Goal: Task Accomplishment & Management: Use online tool/utility

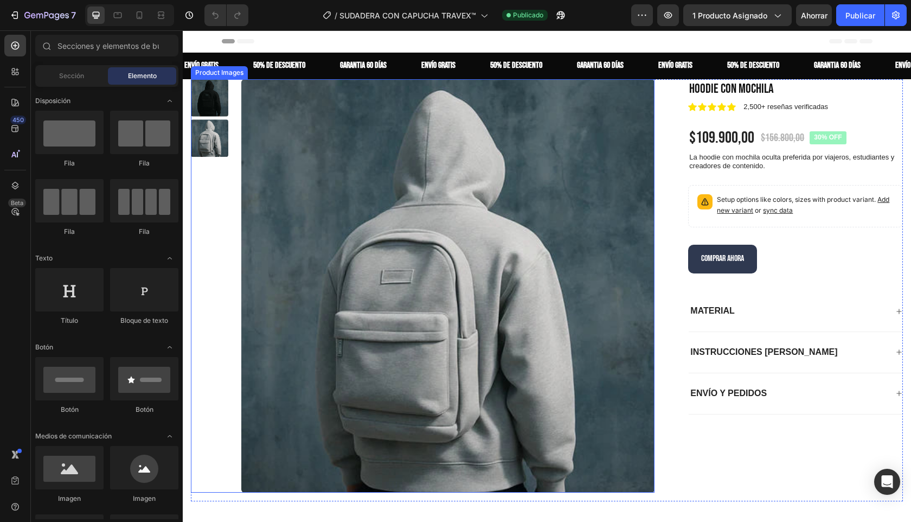
click at [418, 212] on img at bounding box center [447, 285] width 413 height 413
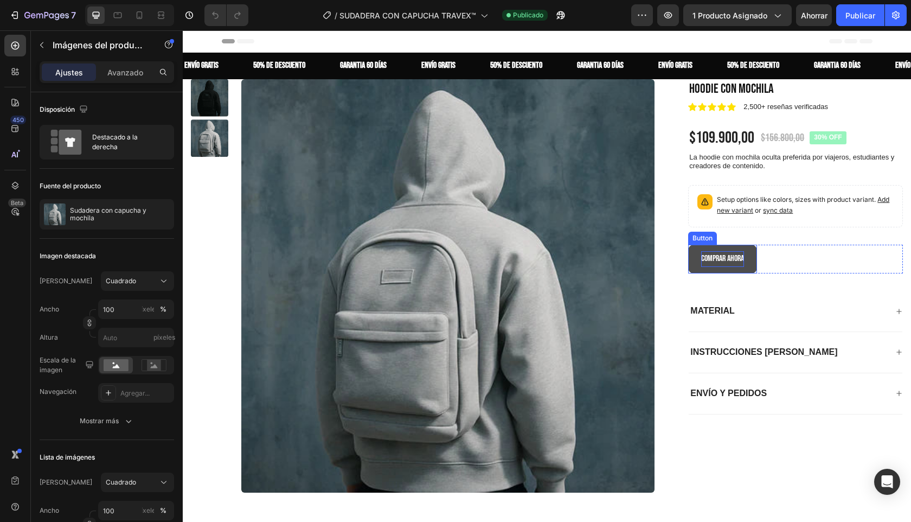
click at [726, 260] on p "comprar ahora" at bounding box center [722, 259] width 43 height 16
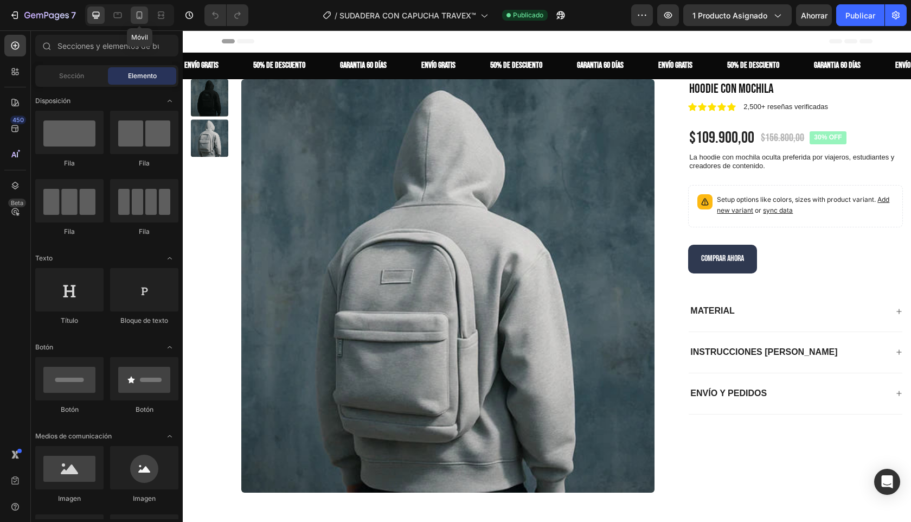
click at [138, 13] on icon at bounding box center [139, 15] width 11 height 11
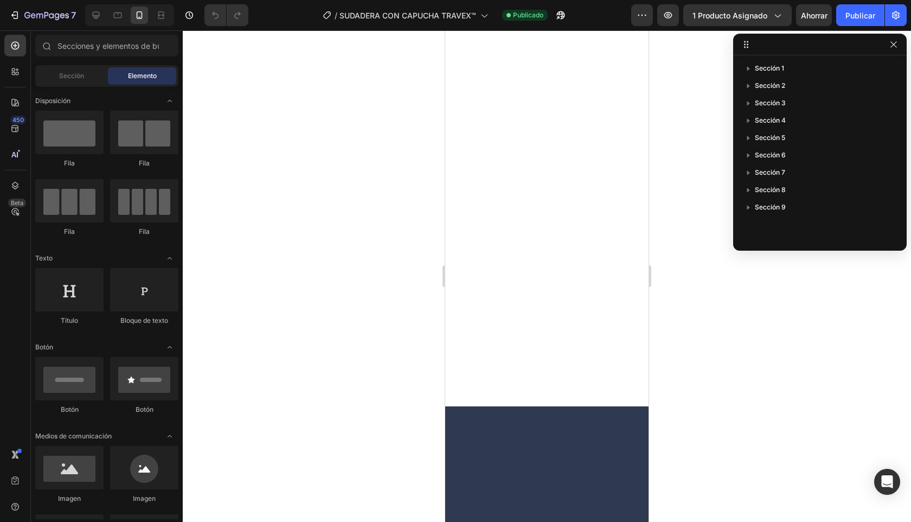
scroll to position [1178, 0]
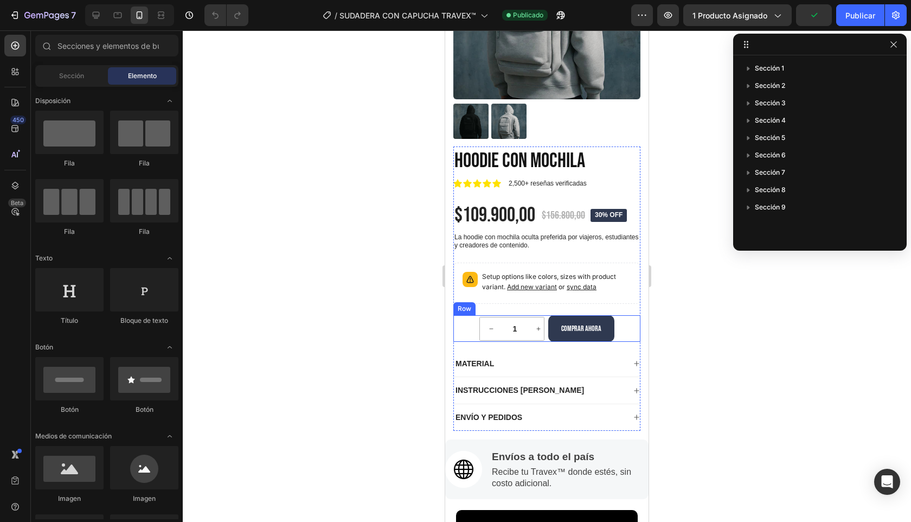
click at [466, 322] on div "1 Product Quantity Row comprar ahora Button Row" at bounding box center [546, 328] width 187 height 27
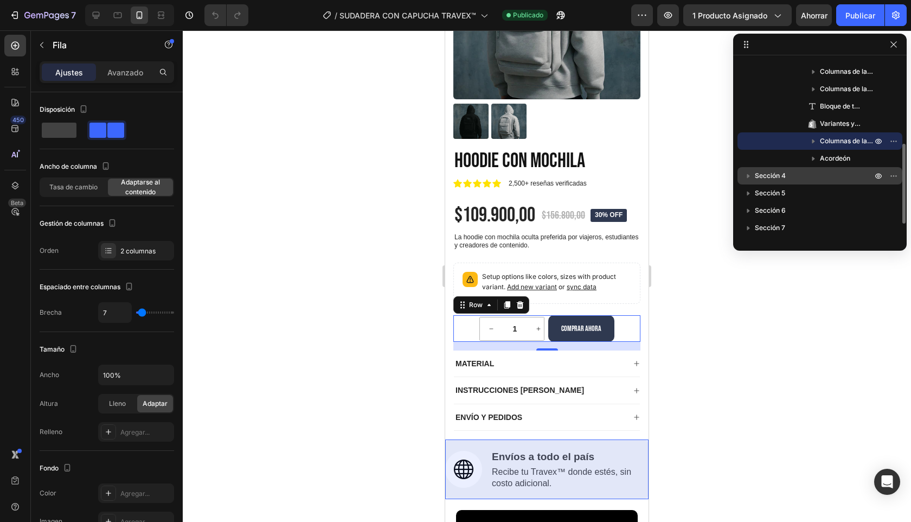
click at [745, 179] on icon "button" at bounding box center [748, 175] width 11 height 11
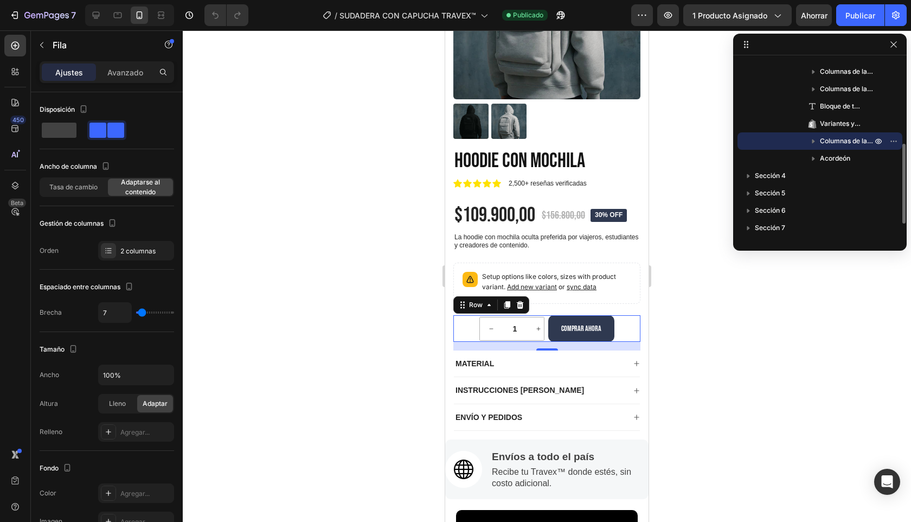
click at [814, 140] on icon "button" at bounding box center [813, 141] width 3 height 4
click at [814, 140] on icon "button" at bounding box center [813, 141] width 4 height 3
click at [622, 329] on div "1 Product Quantity Row comprar ahora Button Row 16" at bounding box center [546, 328] width 187 height 27
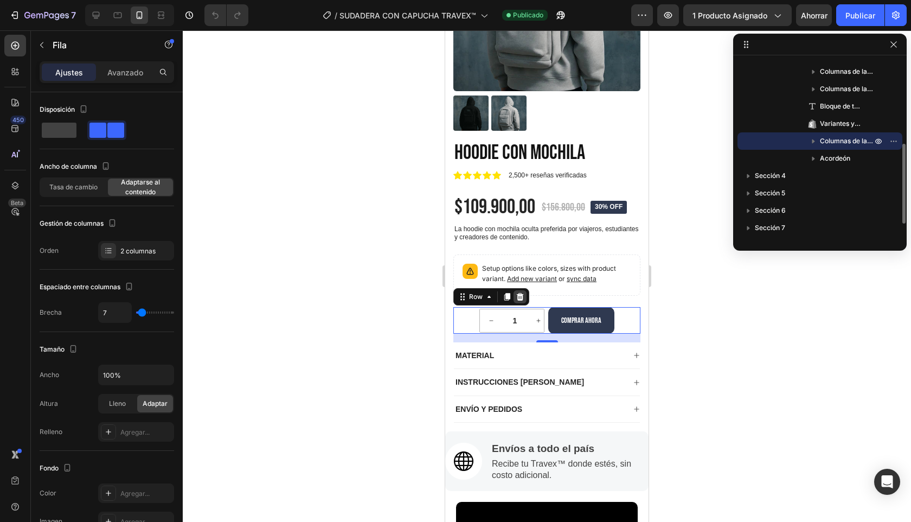
scroll to position [1185, 0]
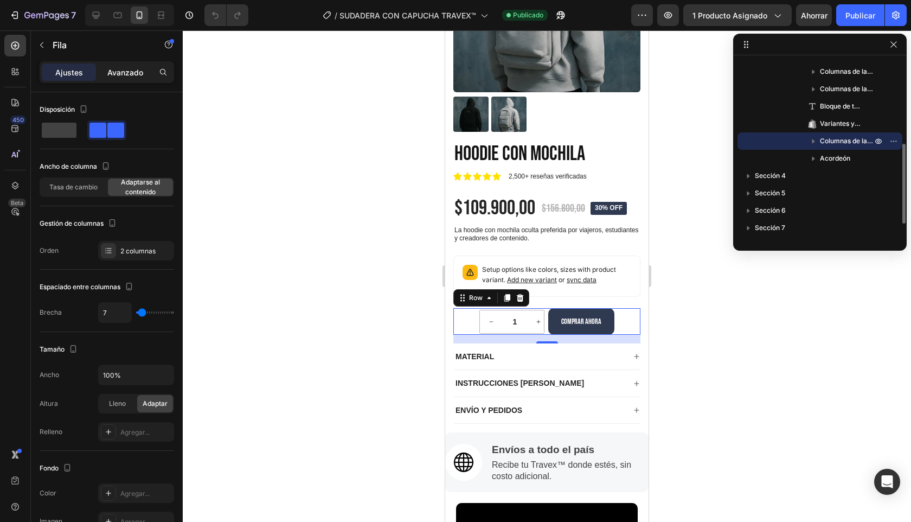
click at [124, 70] on font "Avanzado" at bounding box center [125, 72] width 36 height 9
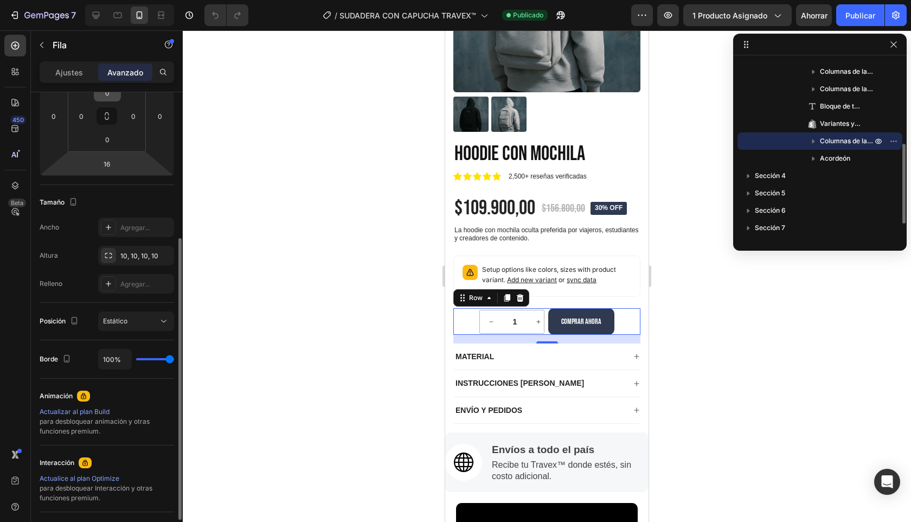
scroll to position [292, 0]
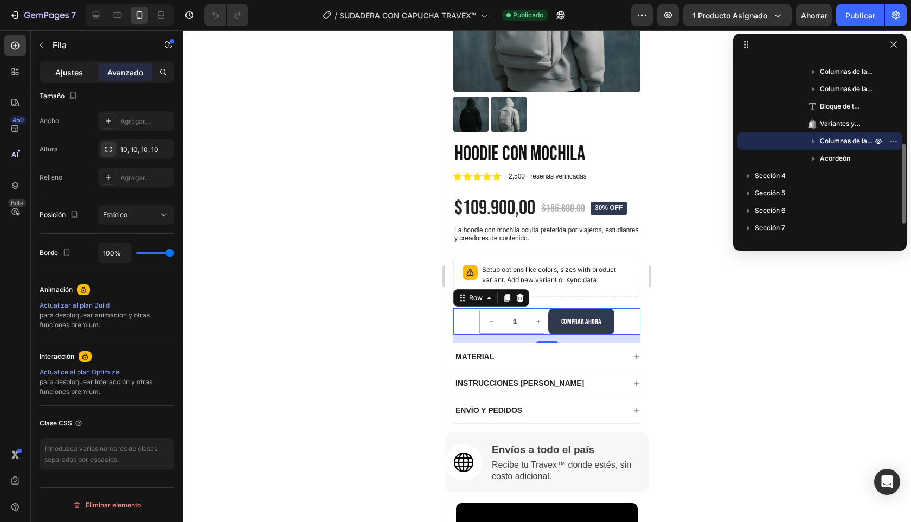
click at [68, 75] on font "Ajustes" at bounding box center [69, 72] width 28 height 9
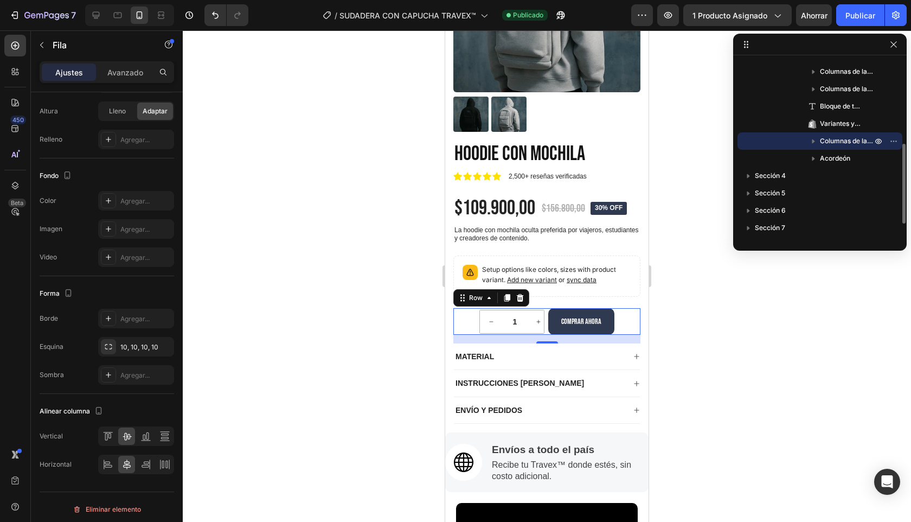
click at [68, 75] on font "Ajustes" at bounding box center [69, 72] width 28 height 9
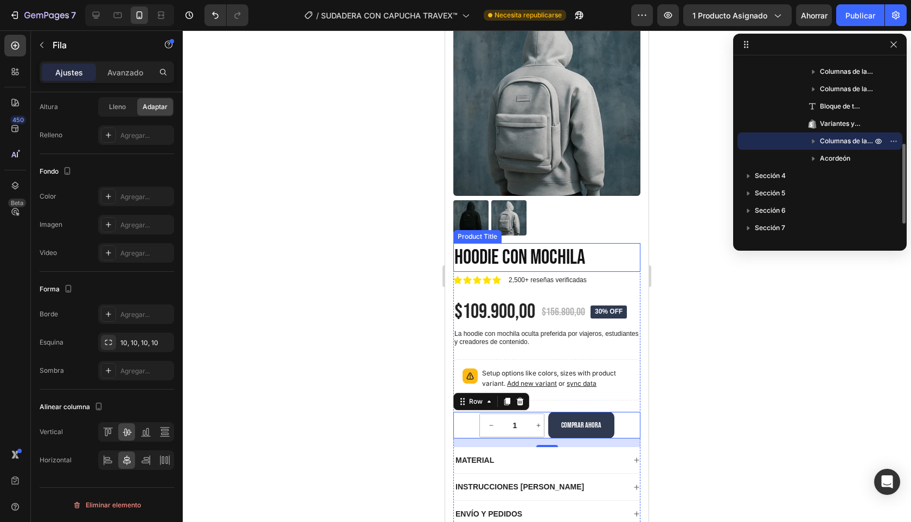
scroll to position [1133, 0]
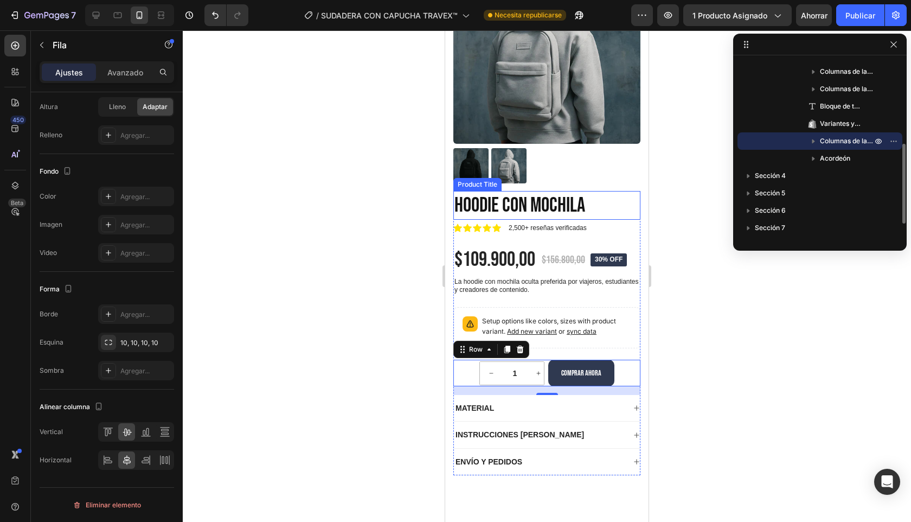
click at [632, 420] on div "MATERIAL" at bounding box center [547, 408] width 186 height 27
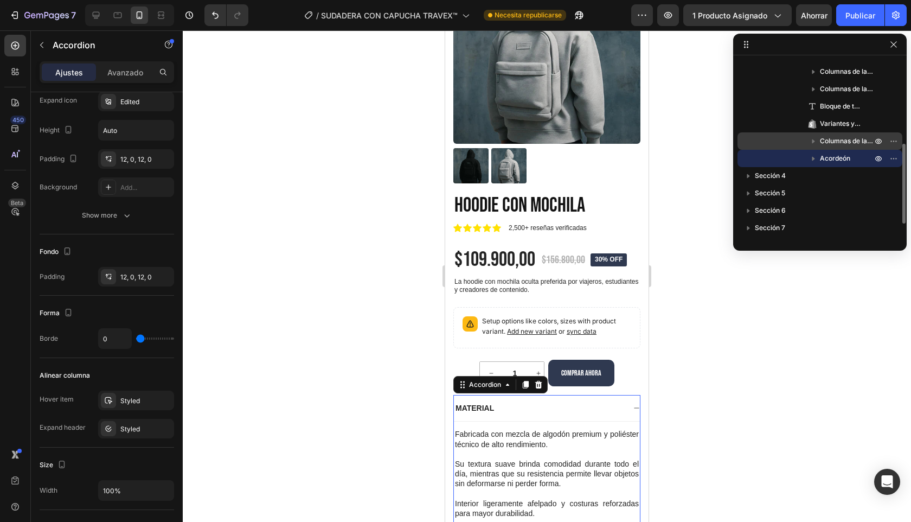
scroll to position [0, 0]
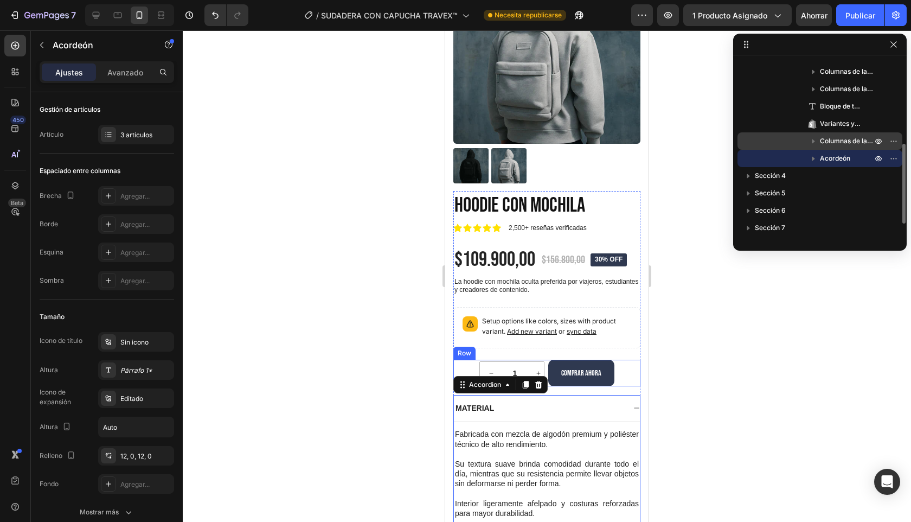
click at [618, 365] on div "1 Product Quantity Row comprar ahora Button Row" at bounding box center [546, 373] width 187 height 27
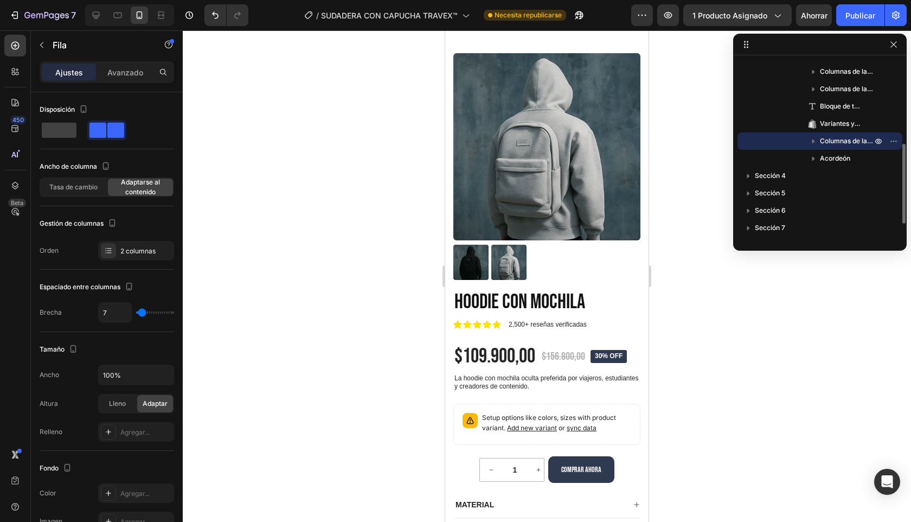
scroll to position [1047, 0]
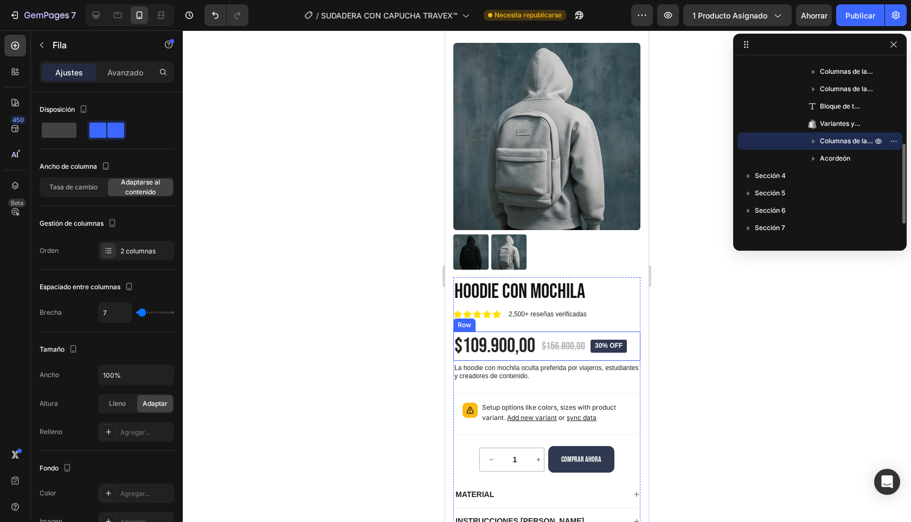
click at [578, 356] on div "$156.800,00 Product Price Product Price" at bounding box center [564, 345] width 46 height 29
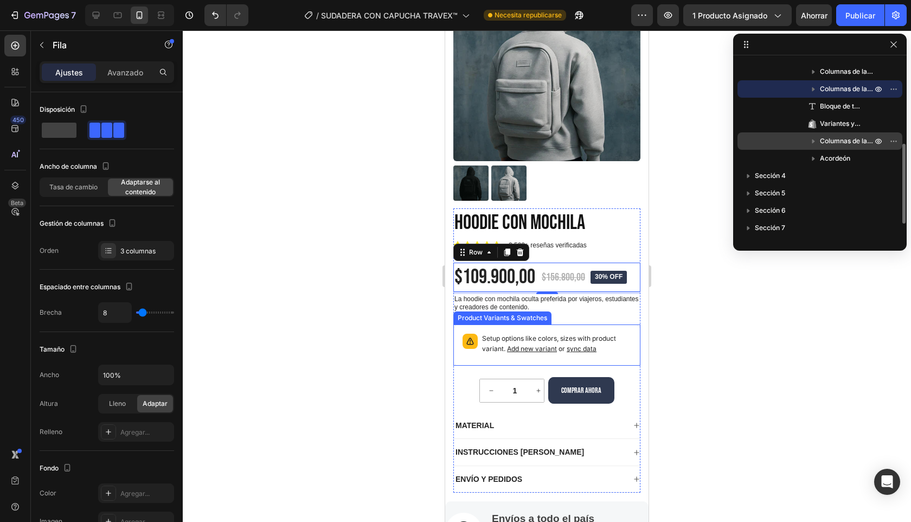
scroll to position [1134, 0]
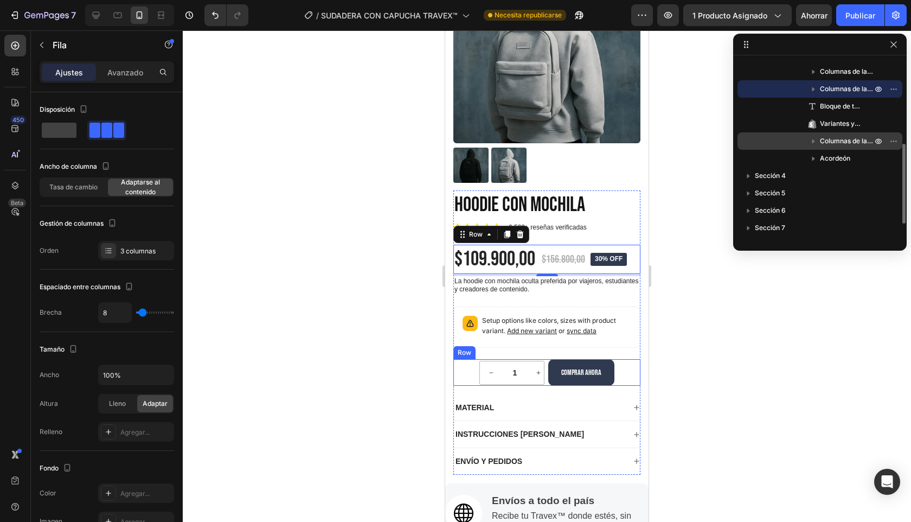
click at [465, 373] on div "1 Product Quantity Row comprar ahora Button Row" at bounding box center [546, 372] width 187 height 27
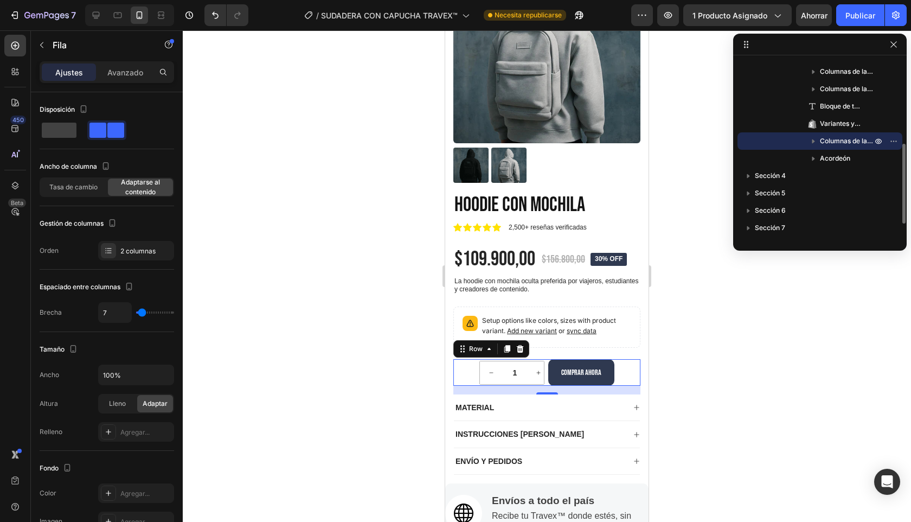
click at [815, 141] on icon "button" at bounding box center [813, 141] width 3 height 4
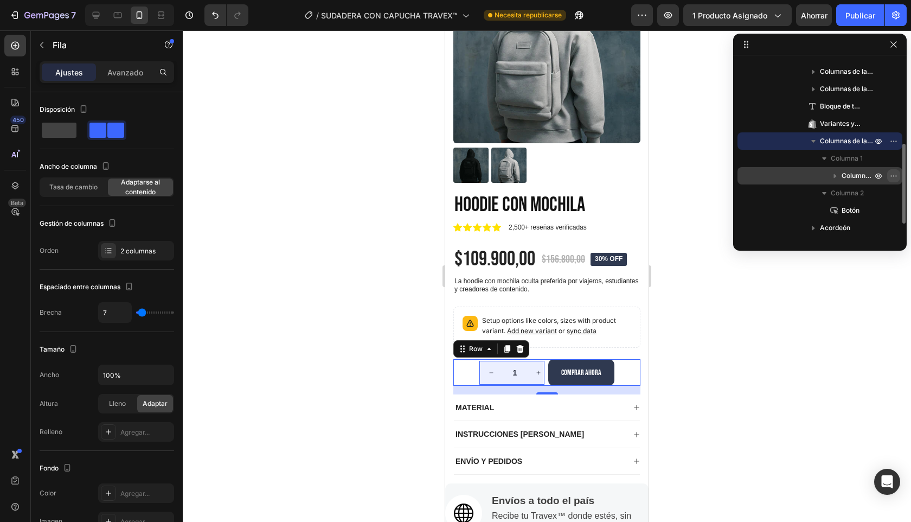
click at [893, 173] on icon "button" at bounding box center [894, 175] width 9 height 9
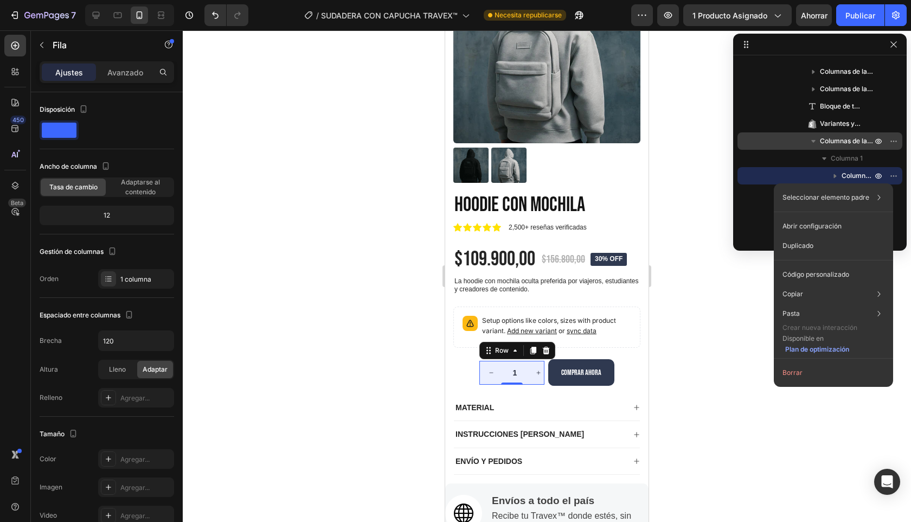
click at [738, 312] on div at bounding box center [547, 275] width 728 height 491
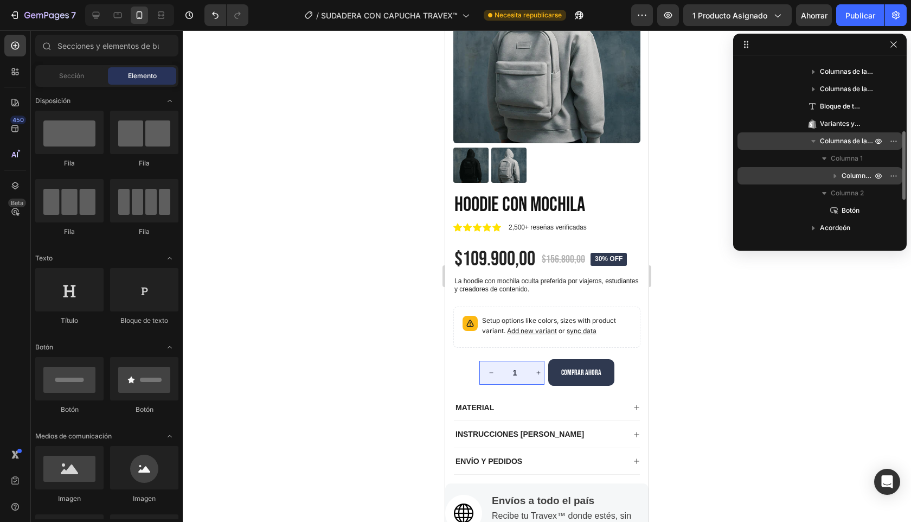
click at [801, 180] on div "Columna de la fila 1" at bounding box center [820, 175] width 156 height 17
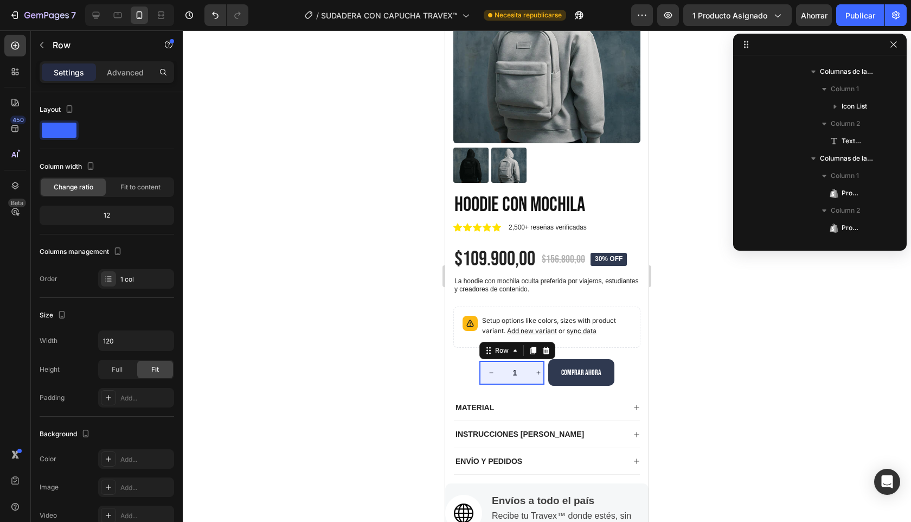
scroll to position [396, 0]
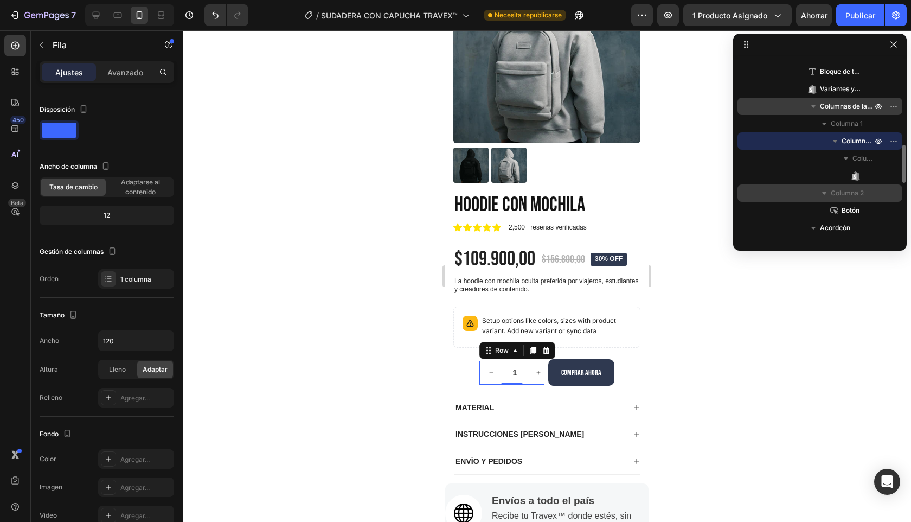
click at [806, 191] on div "Columna 2" at bounding box center [820, 192] width 156 height 17
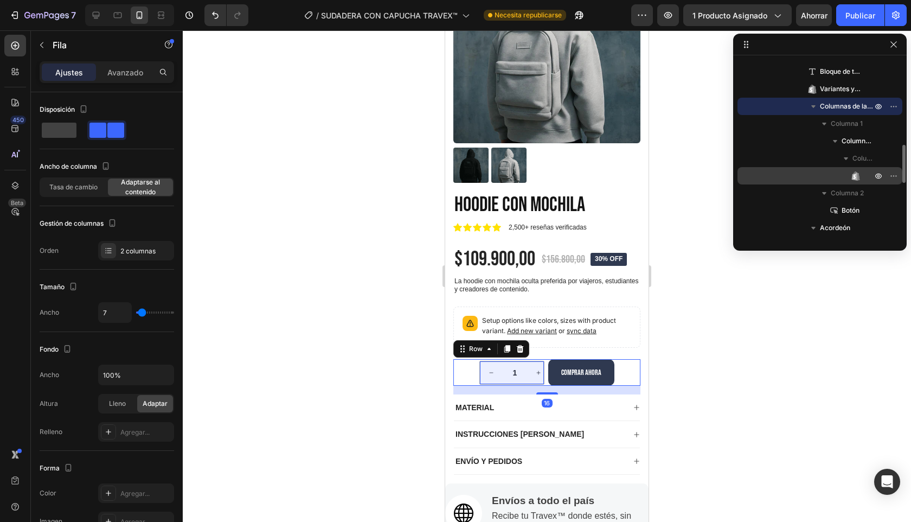
click at [792, 180] on div "Cantidad de producto" at bounding box center [820, 175] width 156 height 17
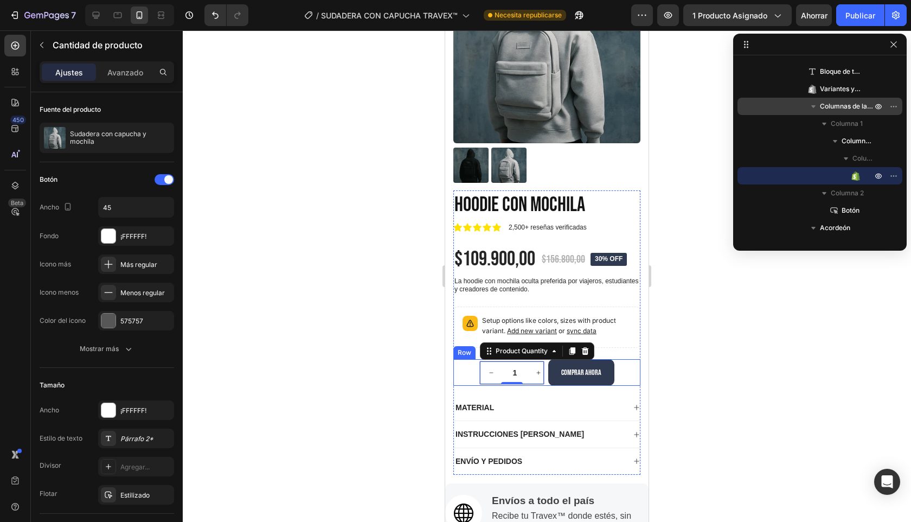
click at [466, 373] on div "1 Product Quantity 0 Row comprar ahora Button Row" at bounding box center [546, 372] width 187 height 27
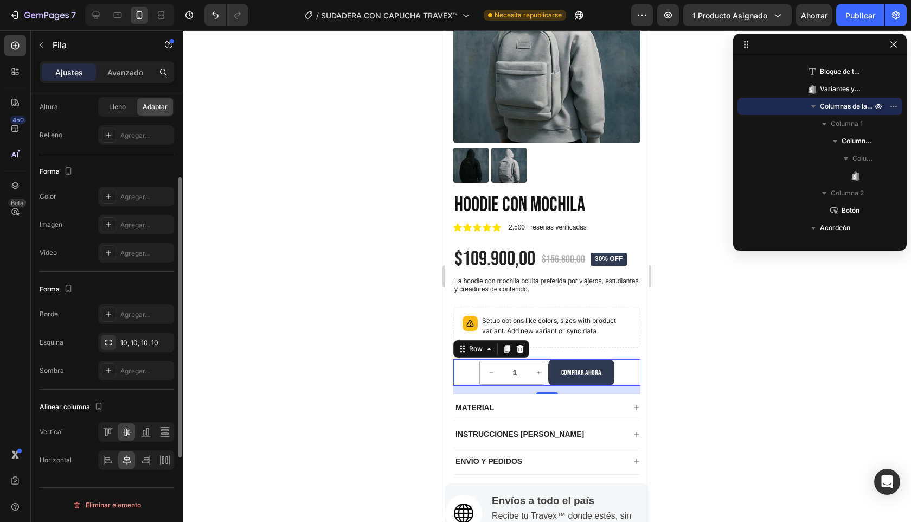
scroll to position [0, 0]
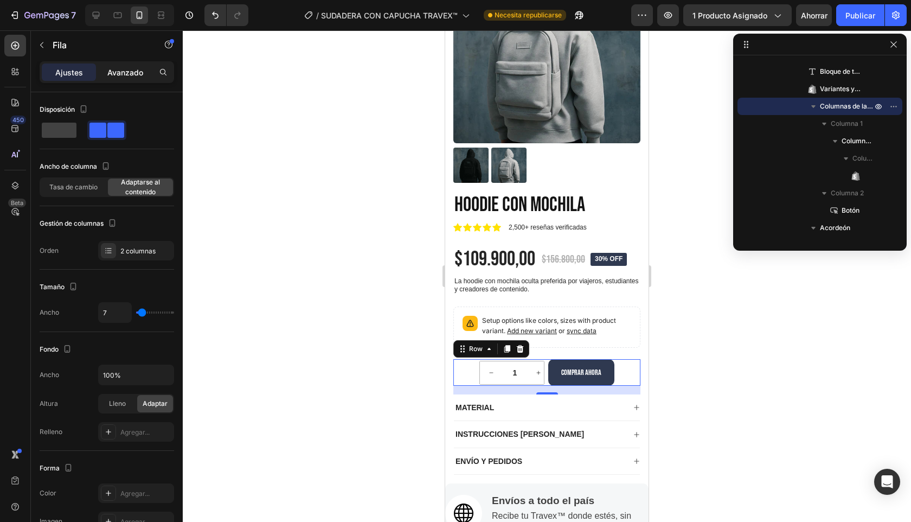
click at [121, 71] on font "Avanzado" at bounding box center [125, 72] width 36 height 9
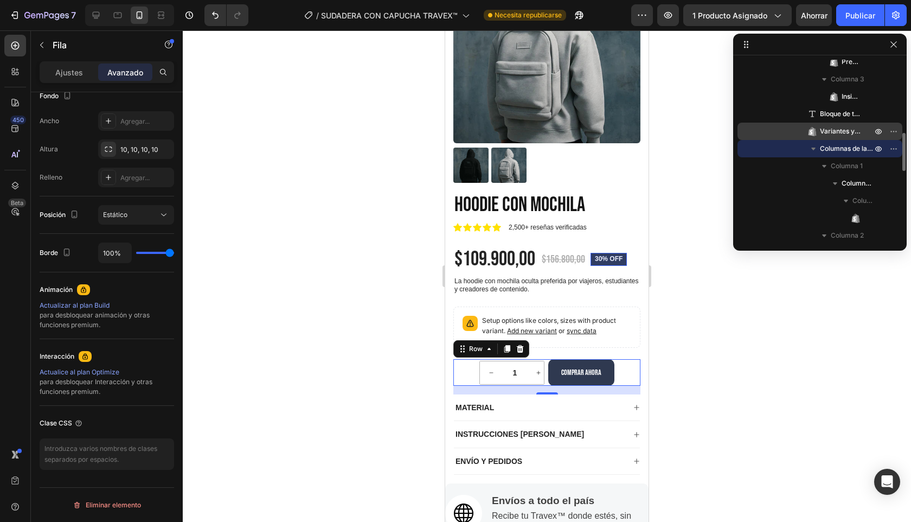
scroll to position [351, 0]
click at [754, 153] on div "Columnas de la fila 2" at bounding box center [820, 151] width 156 height 17
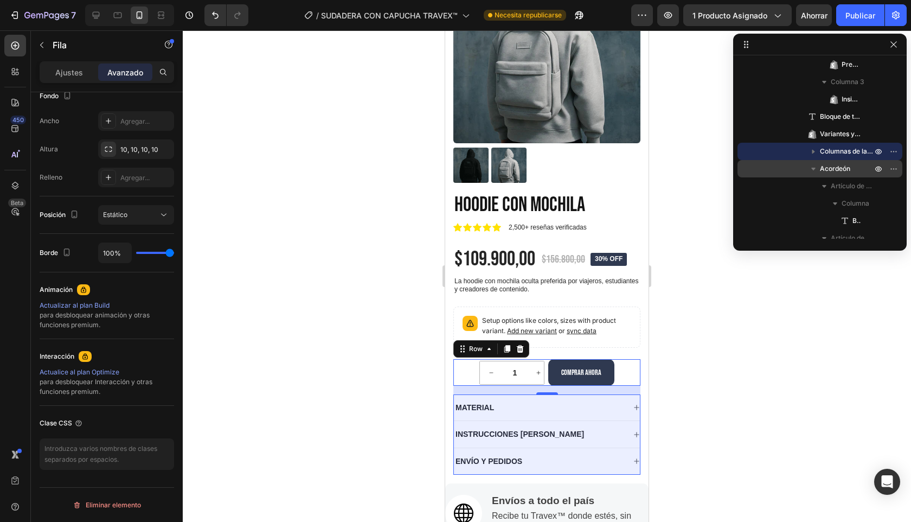
click at [761, 166] on div "Acordeón" at bounding box center [820, 168] width 156 height 17
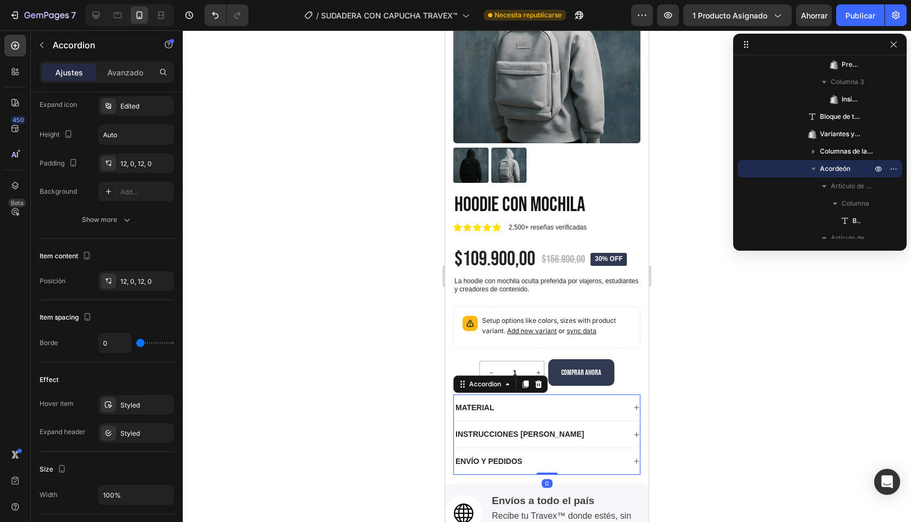
scroll to position [0, 0]
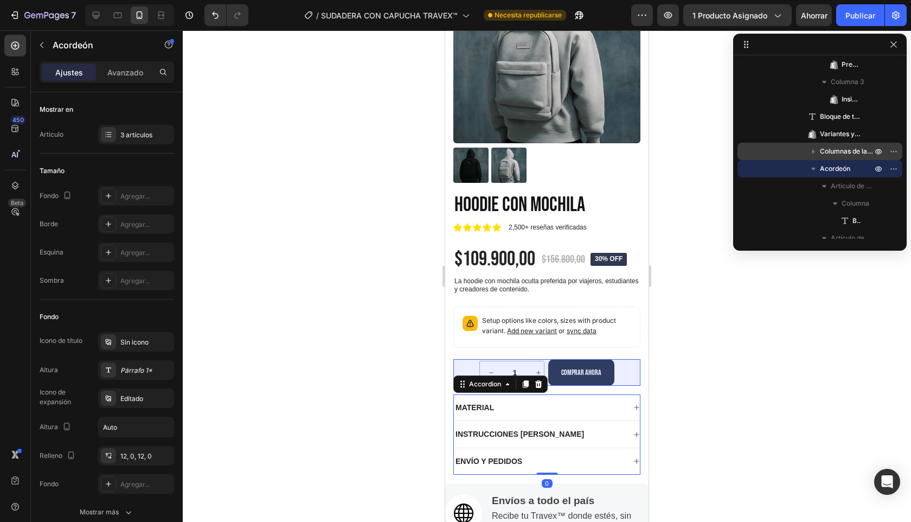
click at [760, 156] on div "Columnas de la fila 2" at bounding box center [820, 151] width 156 height 17
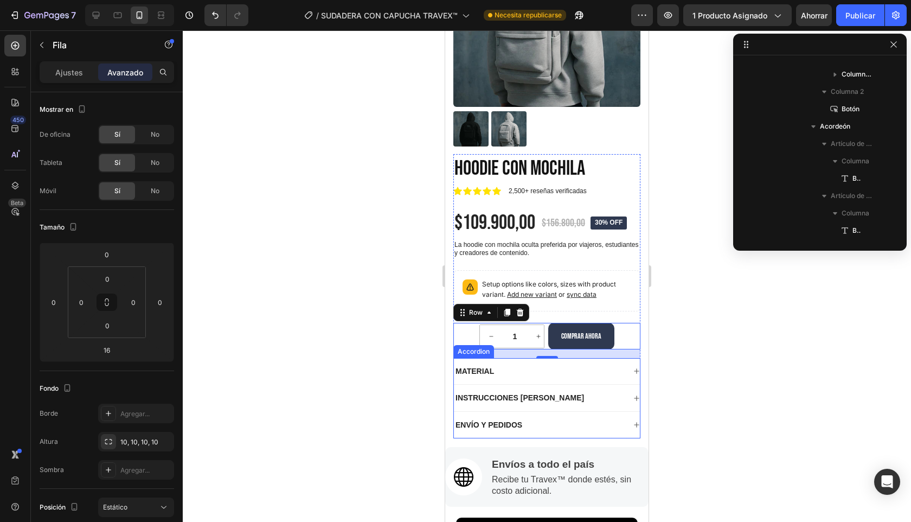
scroll to position [1159, 0]
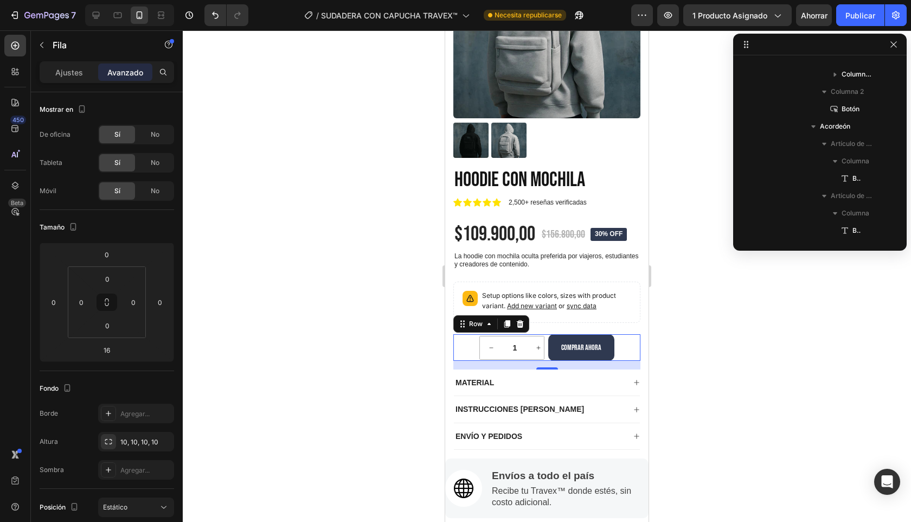
click at [631, 340] on div "1 Product Quantity Row comprar ahora Button Row 16" at bounding box center [546, 347] width 187 height 27
click at [625, 317] on div "Setup options like colors, sizes with product variant. Add new variant or sync …" at bounding box center [546, 301] width 177 height 31
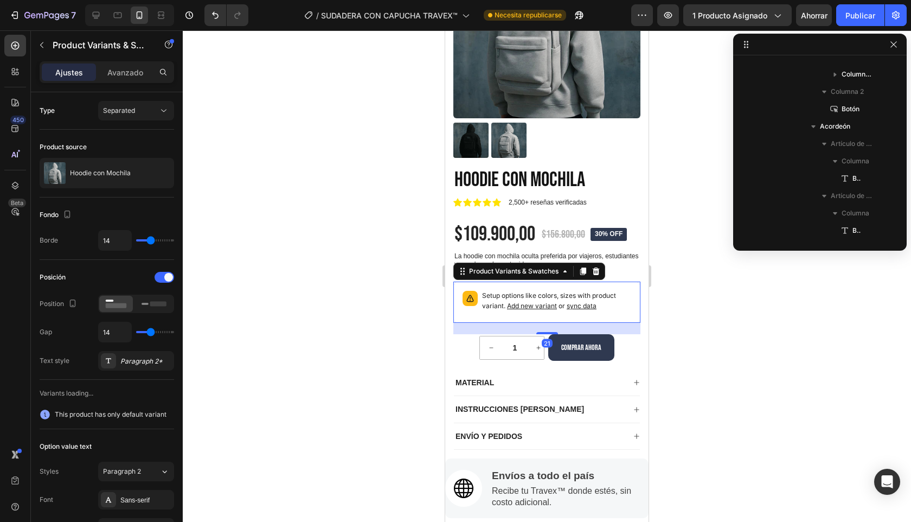
scroll to position [344, 0]
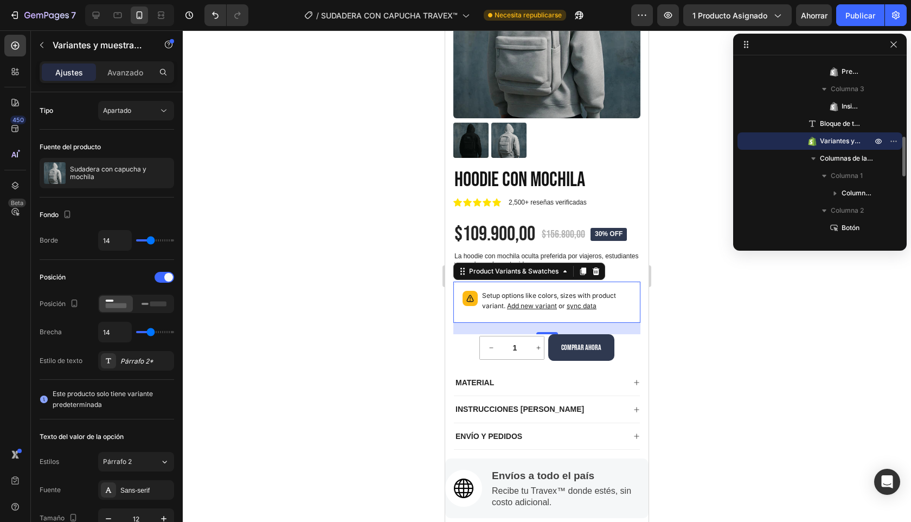
click at [840, 138] on font "Variantes y muestras de productos" at bounding box center [873, 141] width 107 height 8
click at [529, 306] on span "Add new variant" at bounding box center [532, 306] width 50 height 8
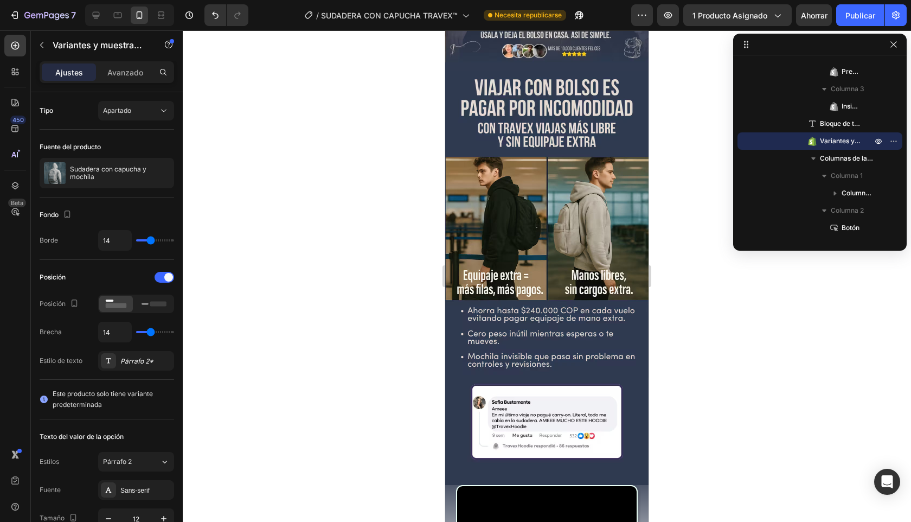
scroll to position [0, 0]
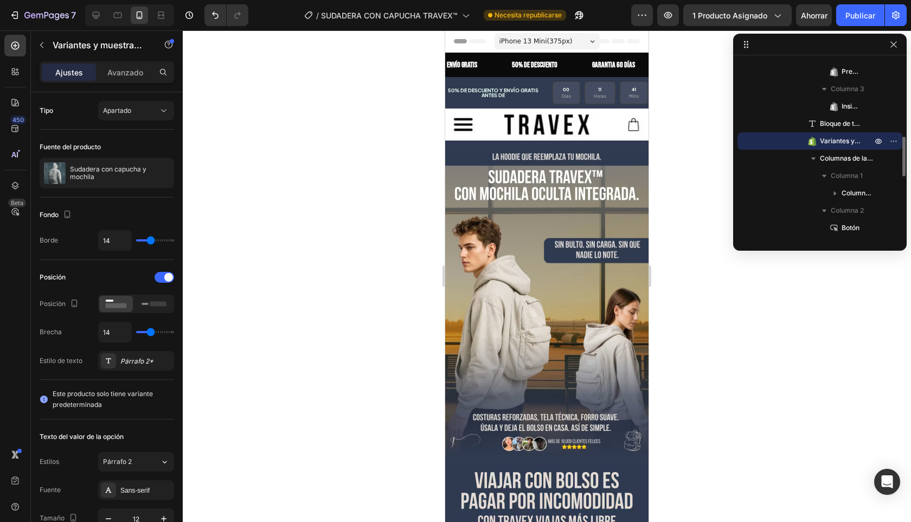
click at [837, 141] on font "Variantes y muestras de productos" at bounding box center [873, 141] width 107 height 8
click at [840, 158] on font "Columnas de la fila 2" at bounding box center [852, 158] width 64 height 8
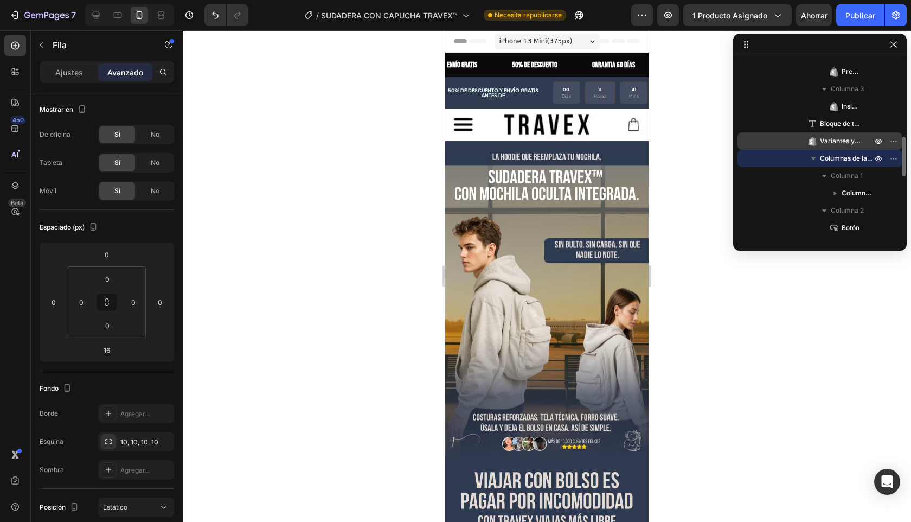
click at [842, 145] on span "Variantes y muestras de productos" at bounding box center [840, 141] width 41 height 11
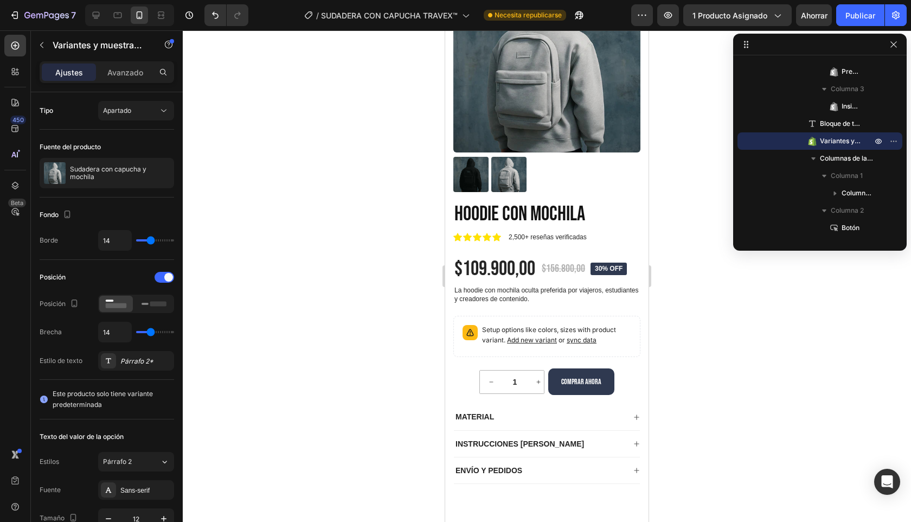
scroll to position [1067, 0]
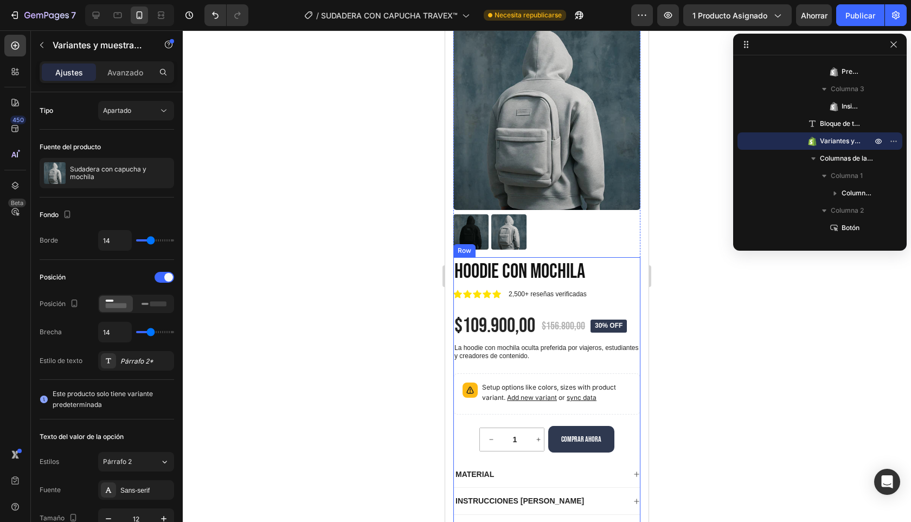
click at [568, 342] on div "Hoodie con Mochila Product Title Icon Icon Icon Icon Icon Icon List 2,500+ rese…" at bounding box center [546, 399] width 187 height 284
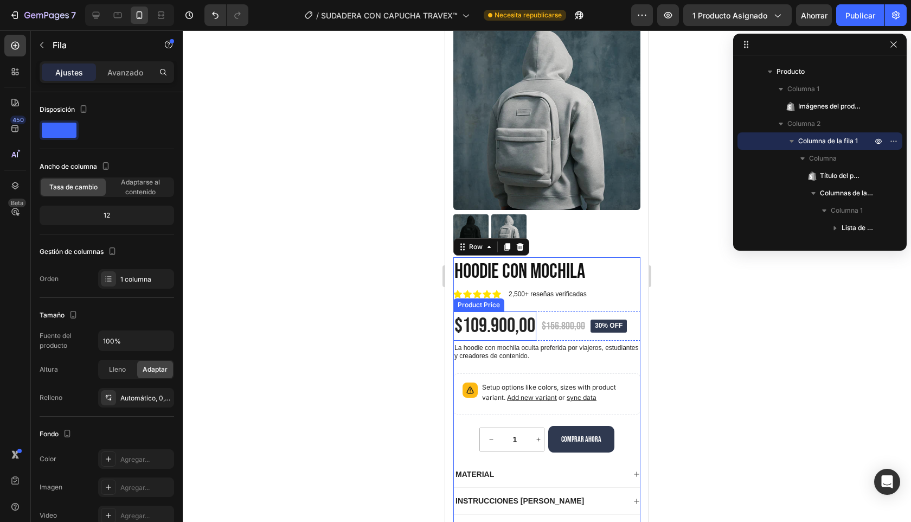
click at [513, 331] on div "$109.900,00" at bounding box center [494, 325] width 83 height 29
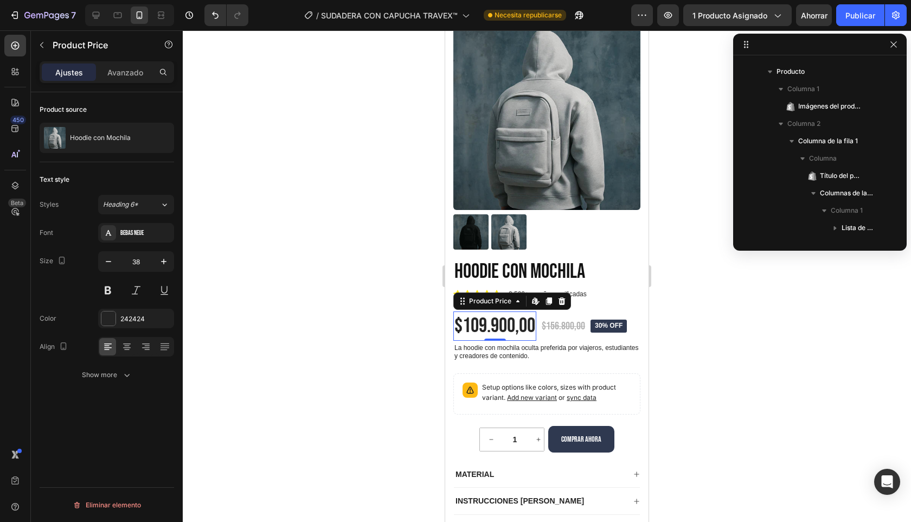
scroll to position [240, 0]
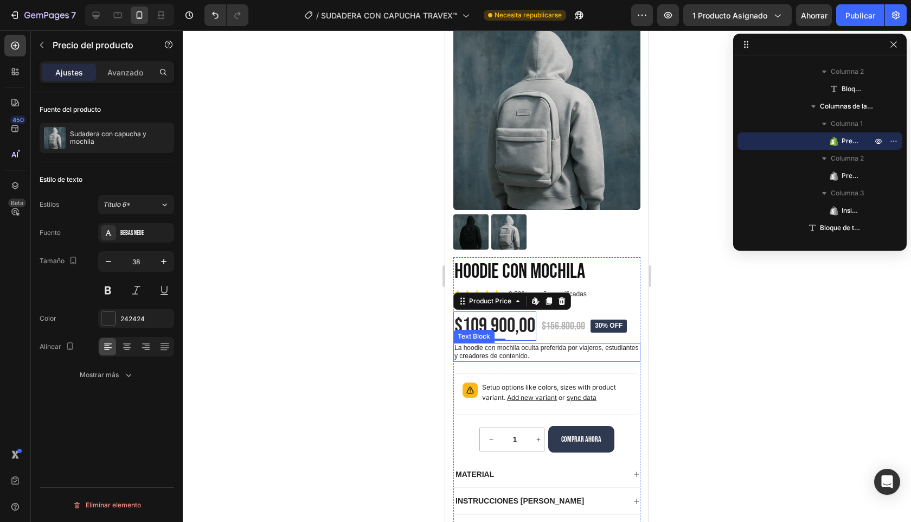
click at [524, 355] on p "La hoodie con mochila oculta preferida por viajeros, estudiantes y creadores de…" at bounding box center [547, 352] width 185 height 17
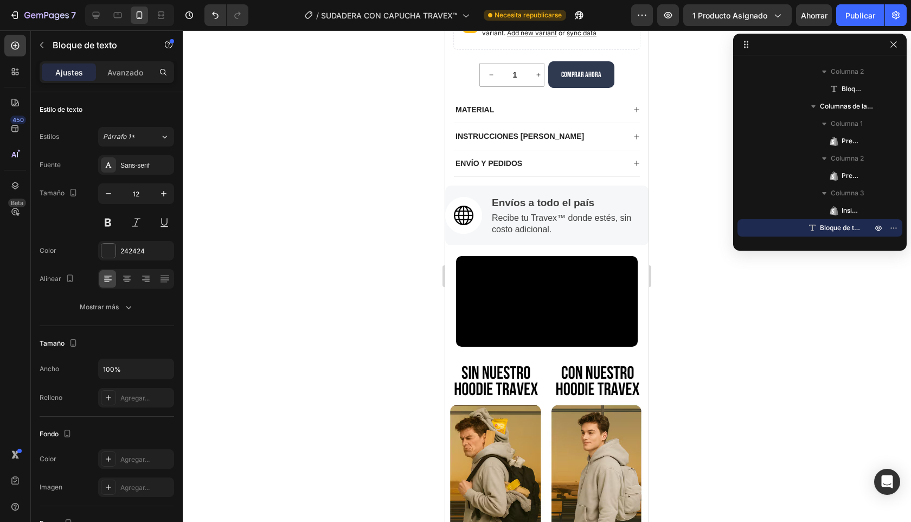
scroll to position [1435, 0]
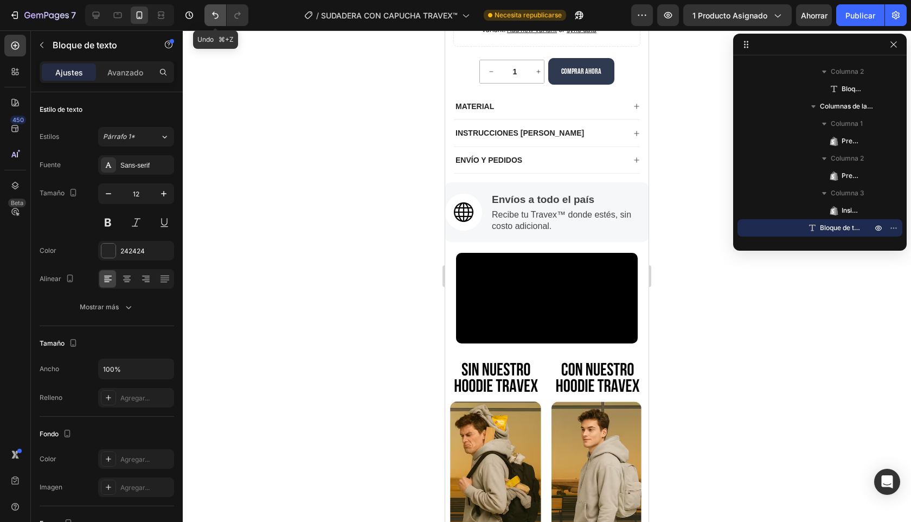
click at [213, 11] on icon "Deshacer/Rehacer" at bounding box center [215, 15] width 11 height 11
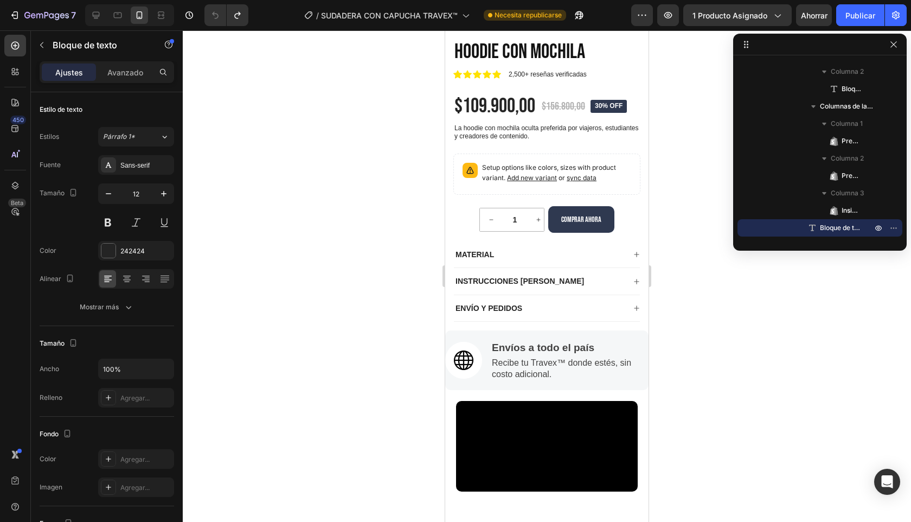
scroll to position [1258, 0]
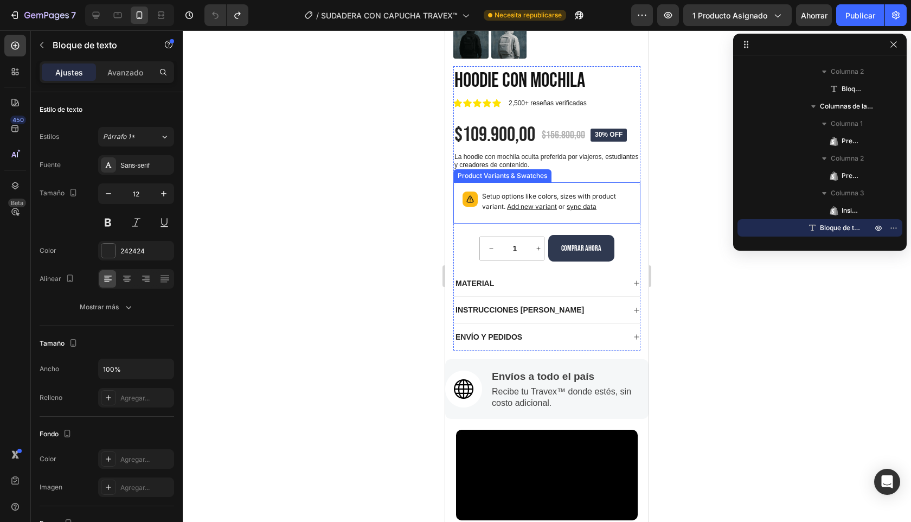
click at [559, 203] on span "or sync data" at bounding box center [577, 206] width 40 height 8
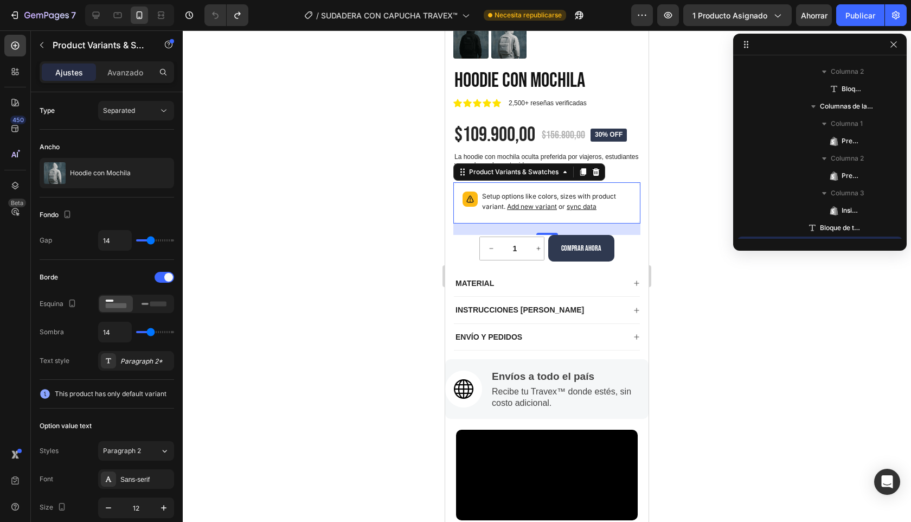
scroll to position [344, 0]
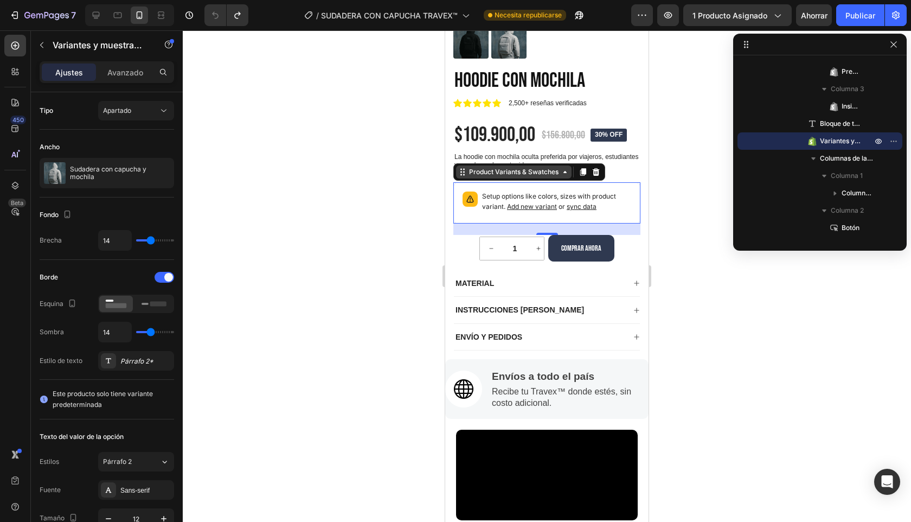
click at [530, 167] on div "Product Variants & Swatches" at bounding box center [514, 172] width 94 height 10
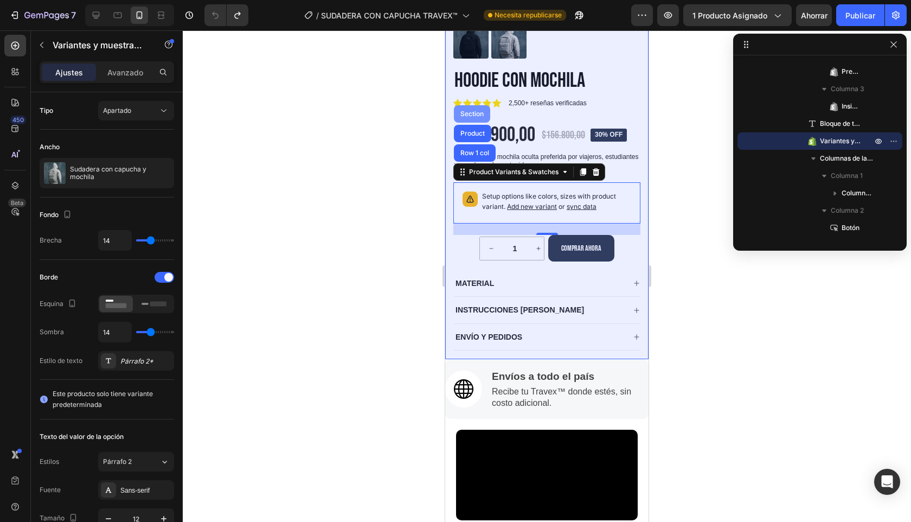
click at [470, 113] on div "Section" at bounding box center [472, 114] width 28 height 7
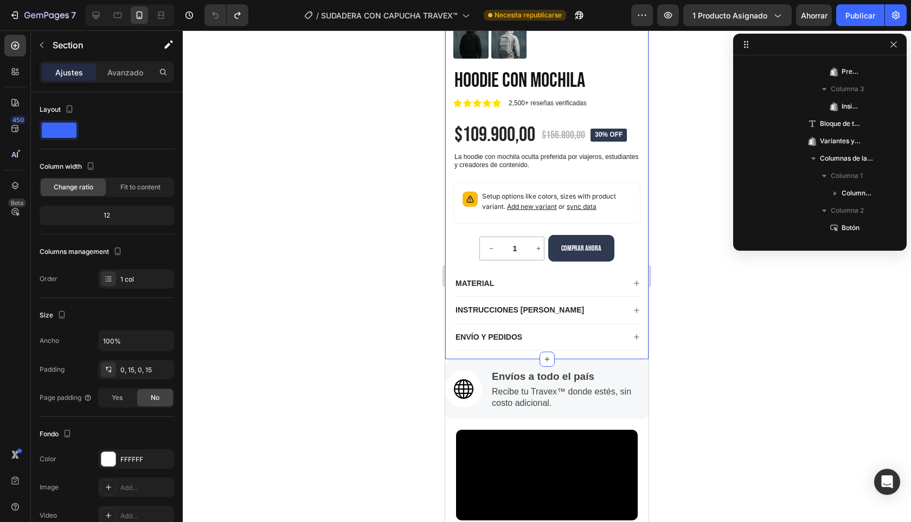
scroll to position [0, 0]
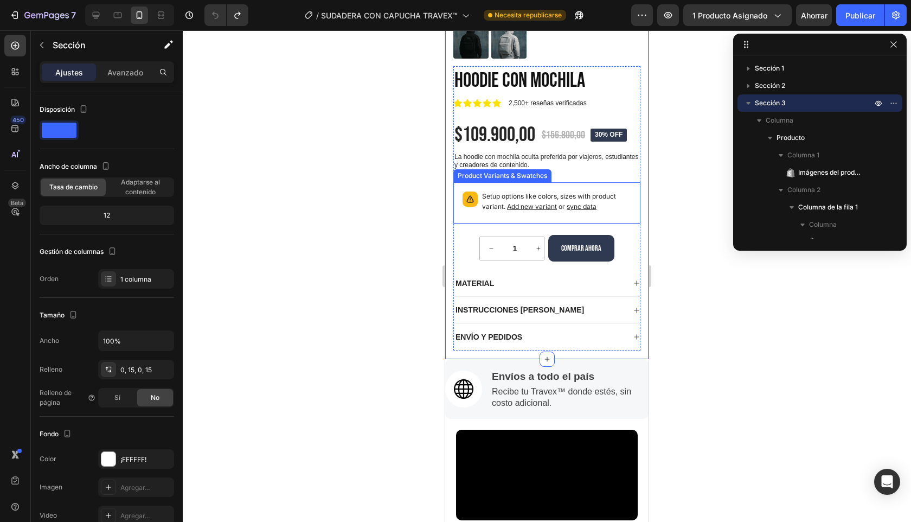
click at [496, 201] on p "Setup options like colors, sizes with product variant. Add new variant or sync …" at bounding box center [556, 201] width 149 height 21
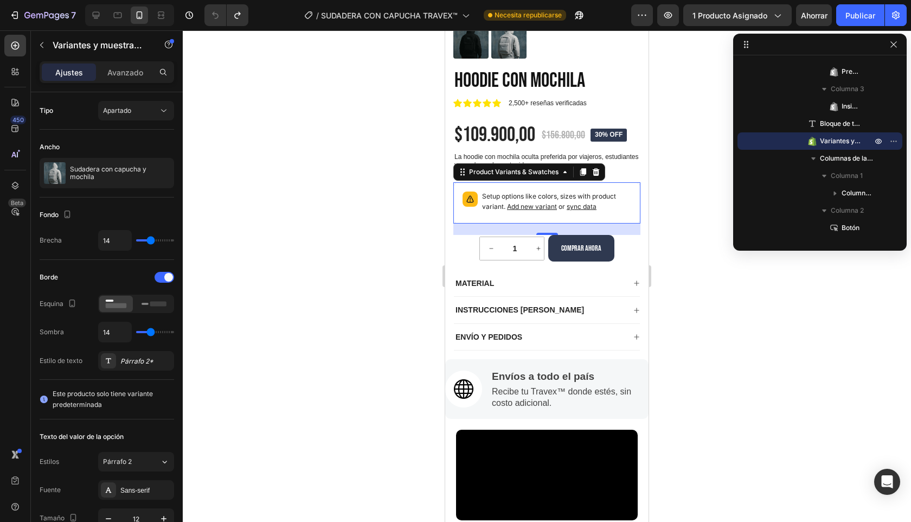
click at [492, 194] on p "Setup options like colors, sizes with product variant. Add new variant or sync …" at bounding box center [556, 201] width 149 height 21
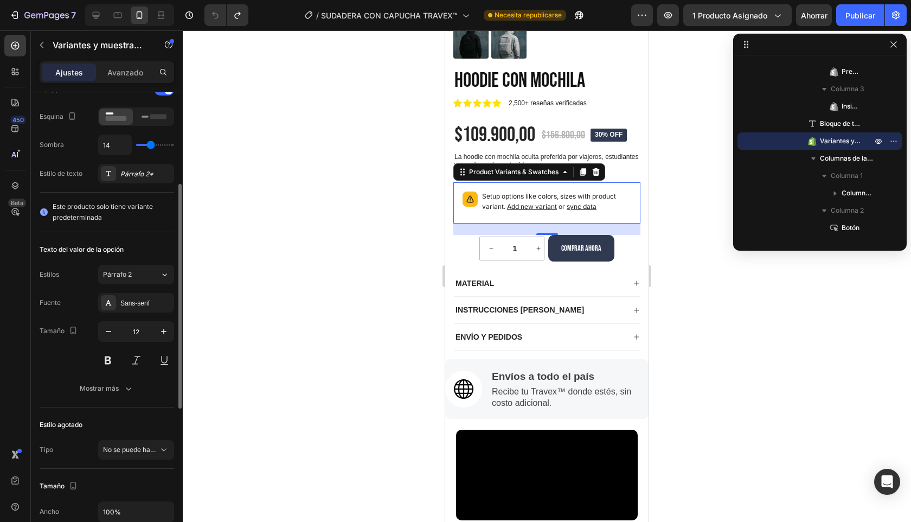
scroll to position [188, 0]
click at [126, 388] on icon "button" at bounding box center [128, 387] width 11 height 11
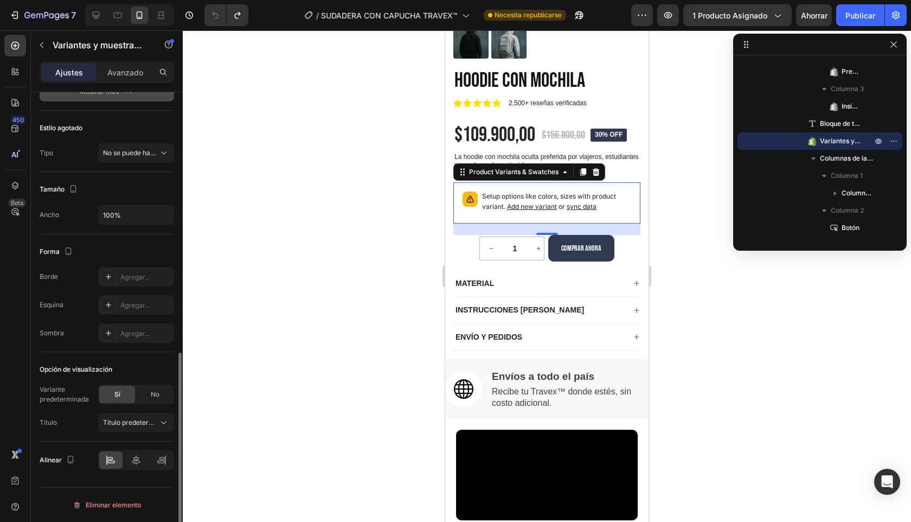
scroll to position [599, 0]
click at [618, 205] on p "Setup options like colors, sizes with product variant. Add new variant or sync …" at bounding box center [556, 201] width 149 height 21
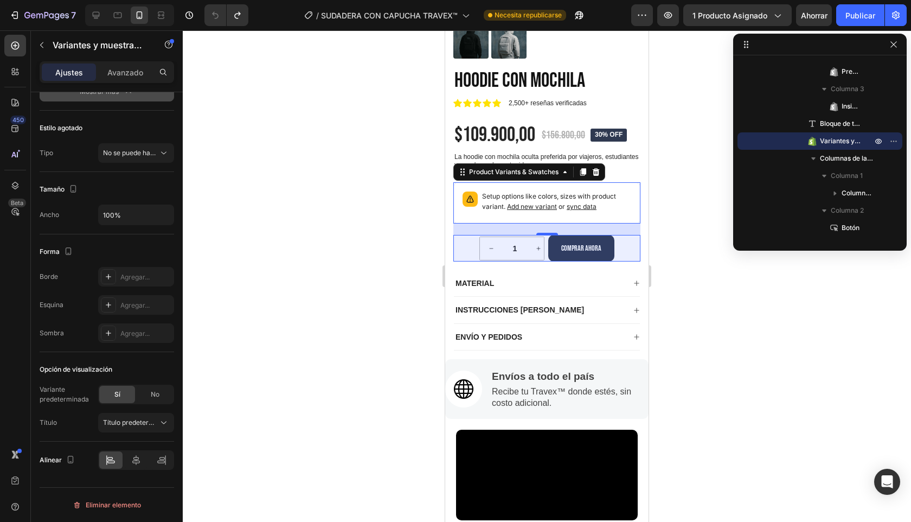
click at [815, 158] on icon "button" at bounding box center [813, 158] width 11 height 11
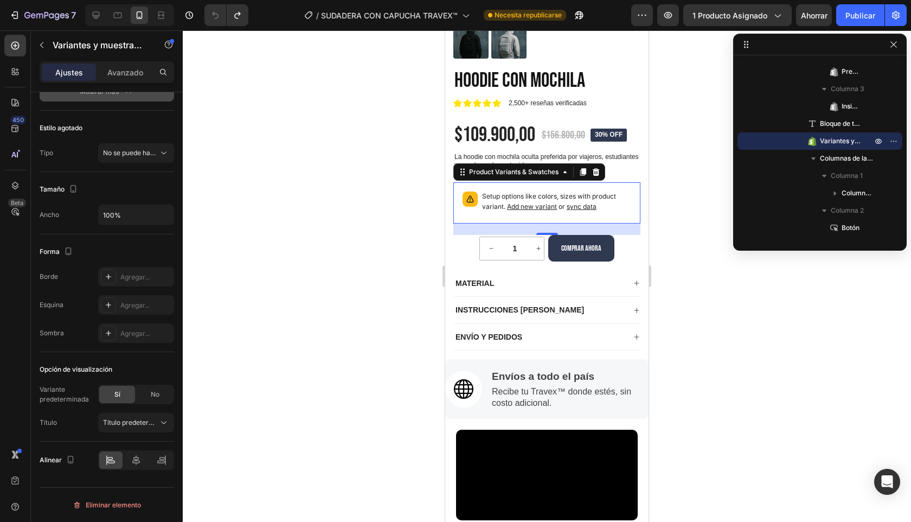
click at [852, 143] on font "Variantes y muestras de productos" at bounding box center [873, 141] width 107 height 8
click at [588, 200] on p "Setup options like colors, sizes with product variant. Add new variant or sync …" at bounding box center [556, 201] width 149 height 21
click at [541, 176] on div "Product Variants & Swatches" at bounding box center [514, 172] width 94 height 10
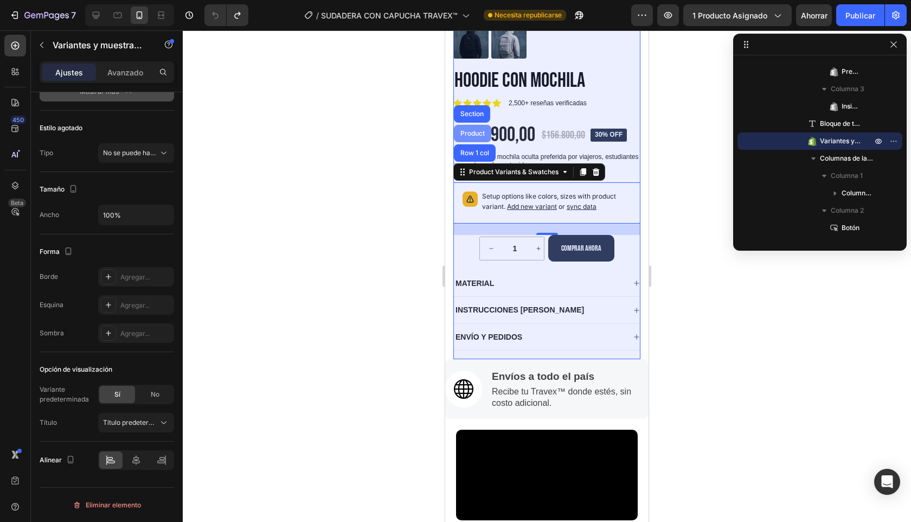
click at [463, 131] on div "Product" at bounding box center [472, 133] width 29 height 7
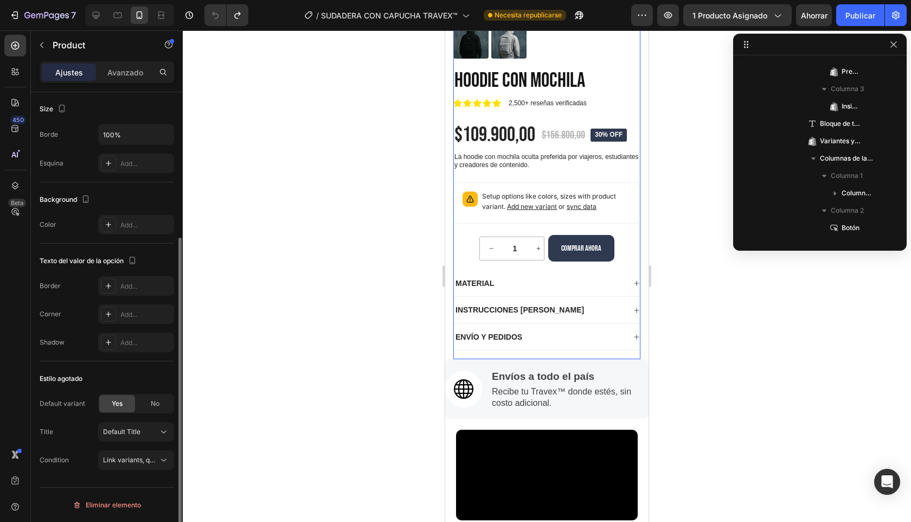
scroll to position [0, 0]
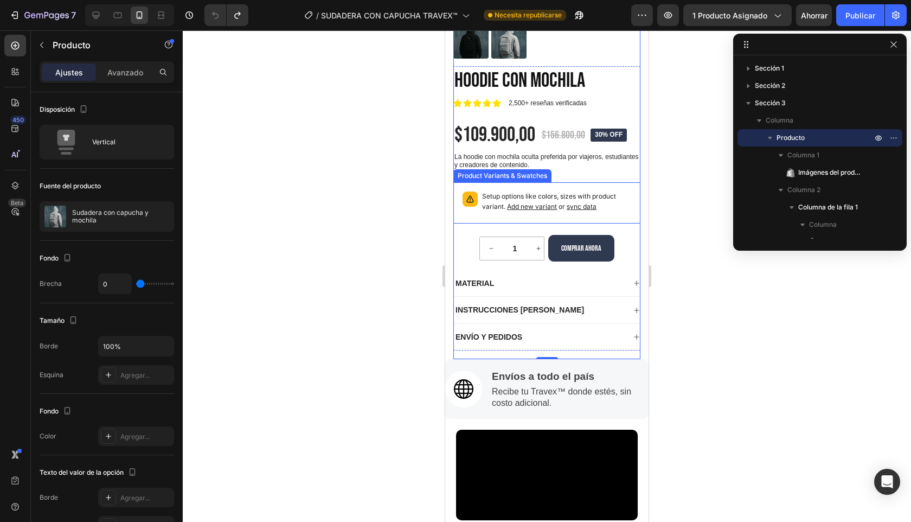
click at [614, 200] on p "Setup options like colors, sizes with product variant. Add new variant or sync …" at bounding box center [556, 201] width 149 height 21
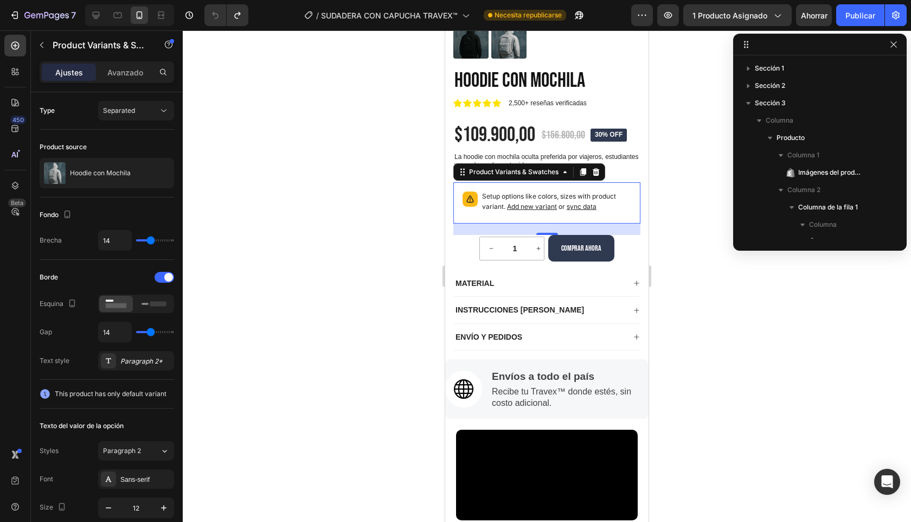
scroll to position [344, 0]
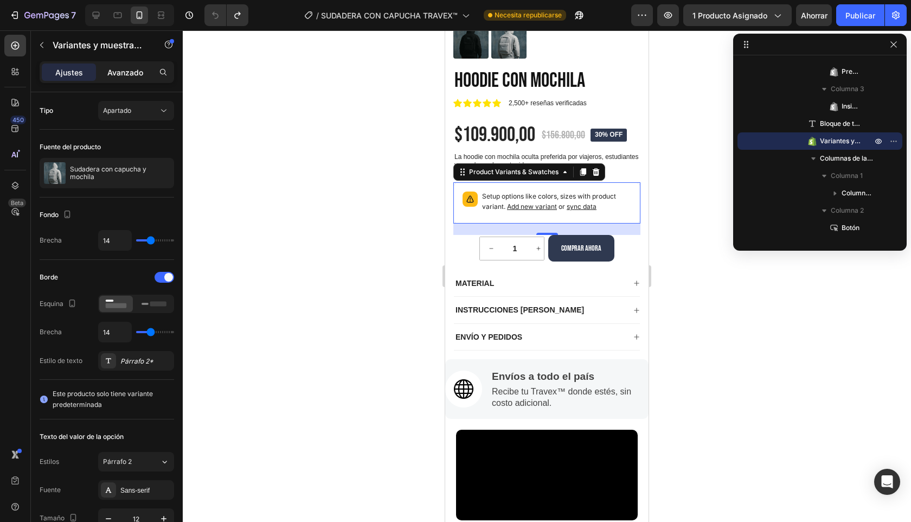
click at [135, 78] on p "Avanzado" at bounding box center [125, 72] width 36 height 11
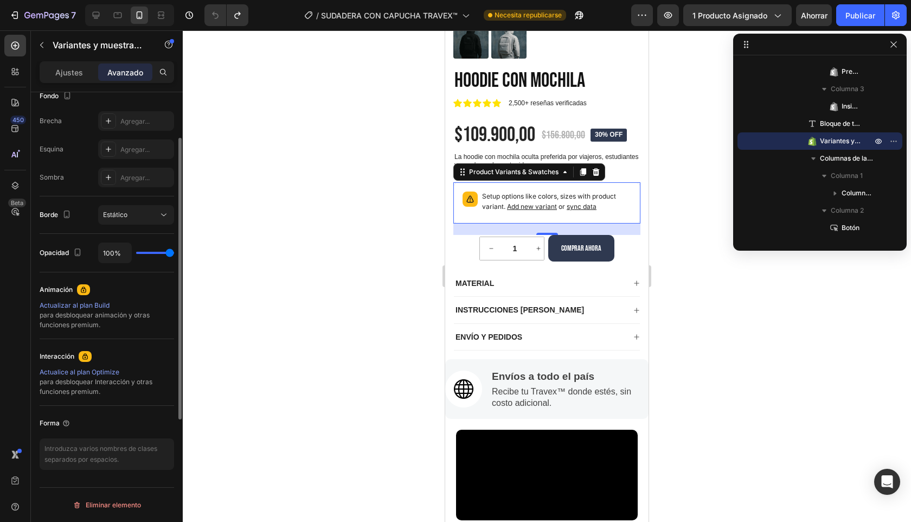
scroll to position [0, 0]
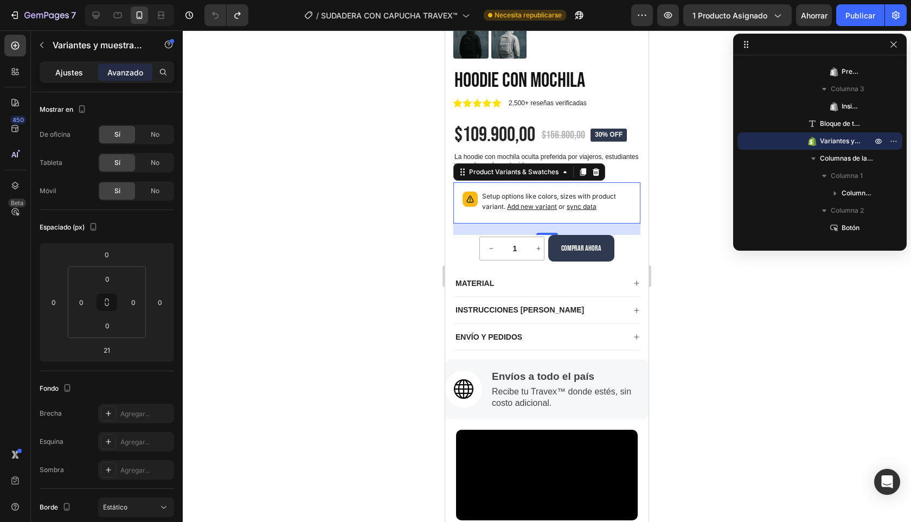
click at [74, 79] on div "Ajustes" at bounding box center [69, 71] width 54 height 17
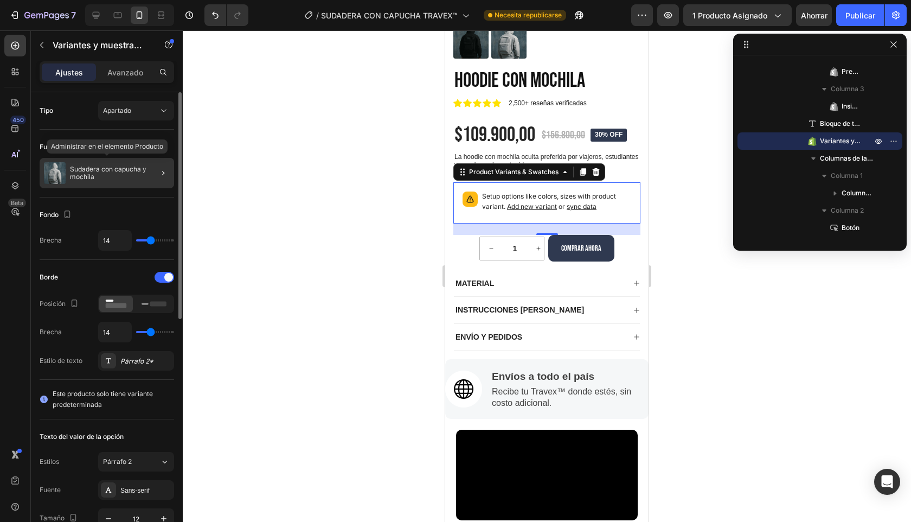
click at [124, 183] on div "Sudadera con capucha y mochila" at bounding box center [107, 173] width 135 height 30
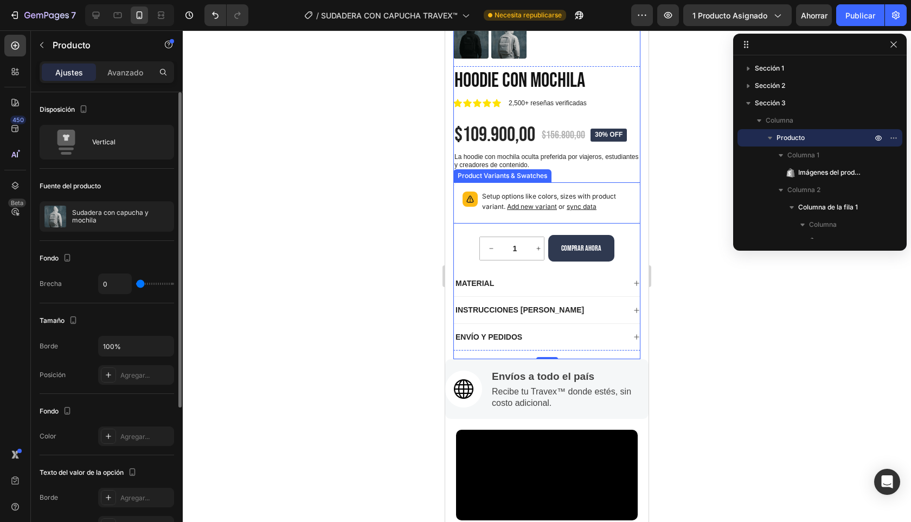
click at [489, 215] on div "Setup options like colors, sizes with product variant. Add new variant or sync …" at bounding box center [546, 202] width 177 height 31
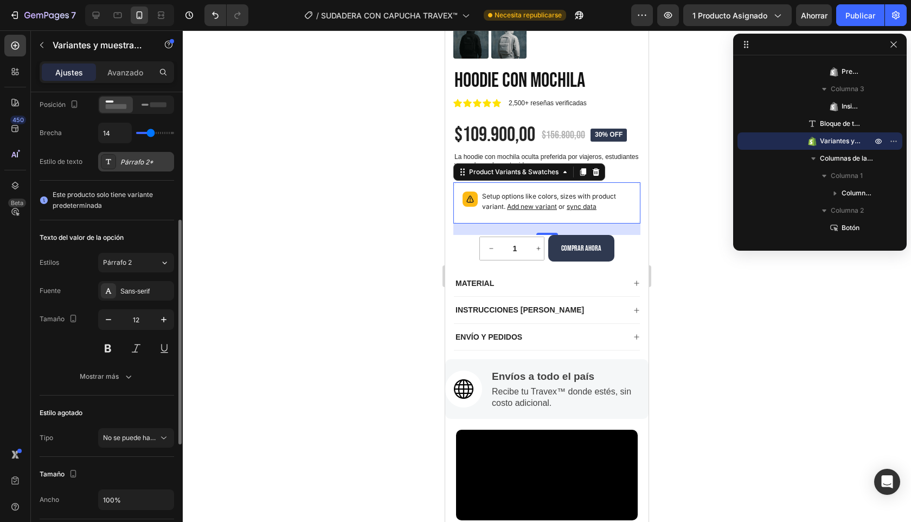
scroll to position [240, 0]
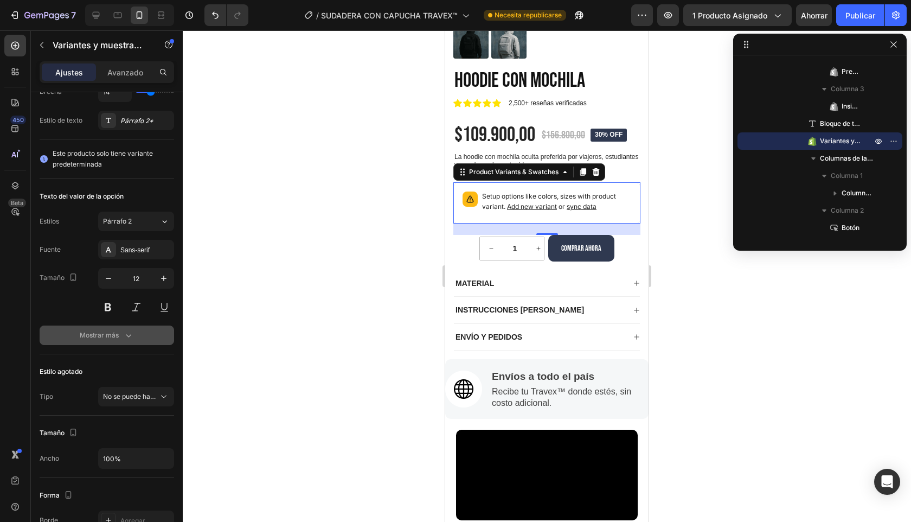
click at [125, 340] on icon "button" at bounding box center [128, 335] width 11 height 11
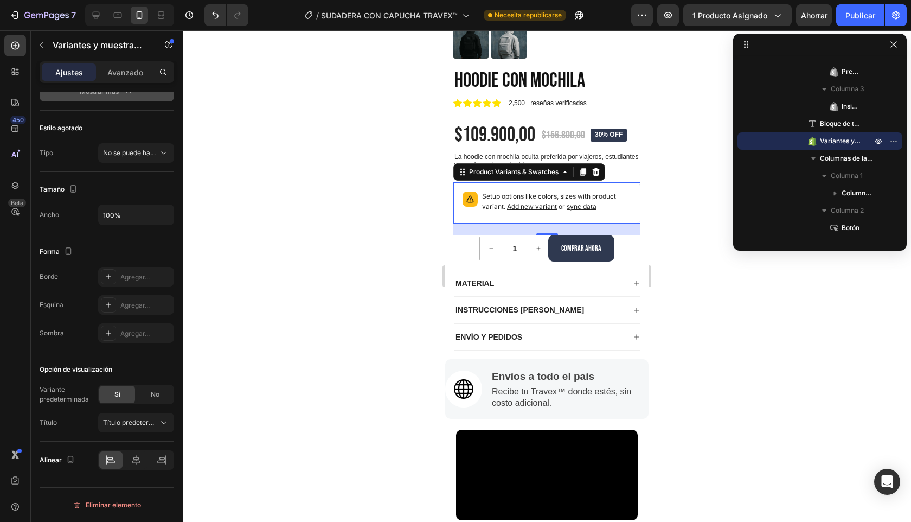
scroll to position [599, 0]
click at [636, 211] on div "Setup options like colors, sizes with product variant. Add new variant or sync …" at bounding box center [546, 202] width 187 height 41
click at [856, 141] on font "Variantes y muestras de productos" at bounding box center [873, 141] width 107 height 8
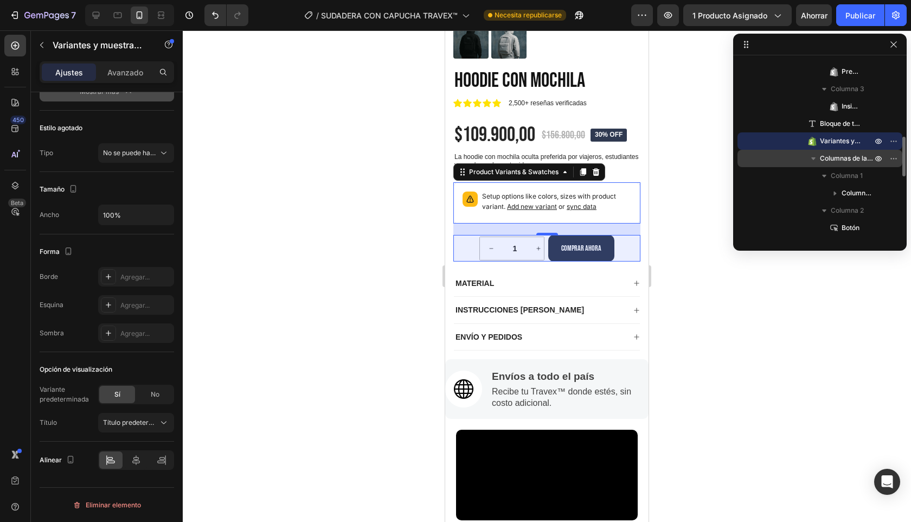
click at [820, 158] on button "button" at bounding box center [813, 158] width 13 height 13
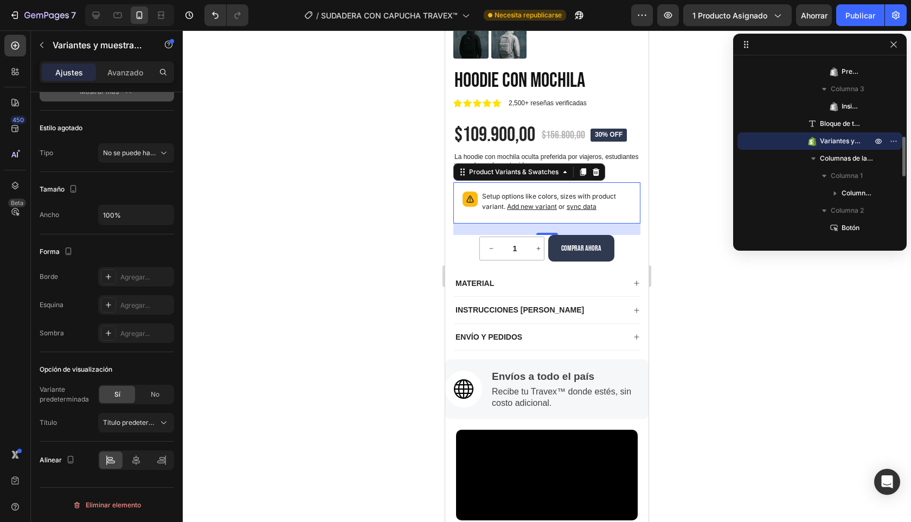
click at [860, 147] on div "Variantes y muestras de productos" at bounding box center [820, 140] width 156 height 17
click at [567, 173] on icon at bounding box center [565, 172] width 9 height 9
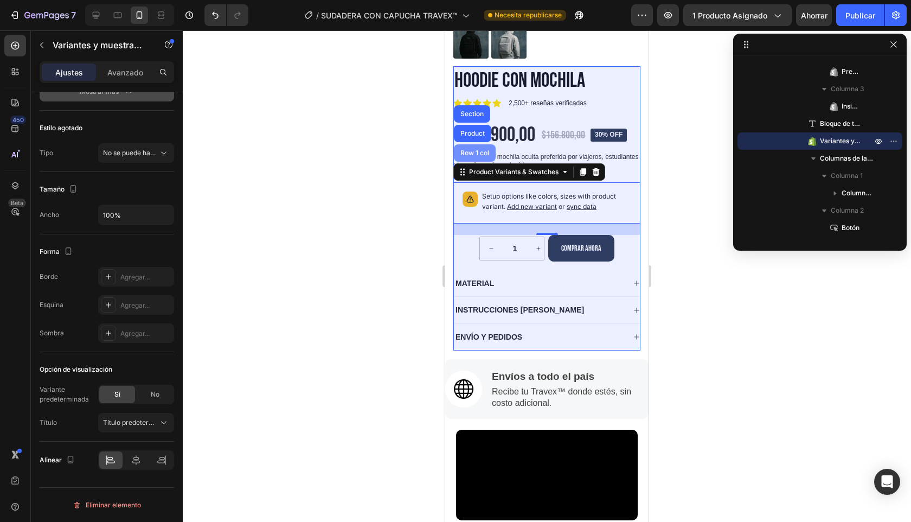
click at [466, 156] on div "Row 1 col" at bounding box center [474, 153] width 33 height 7
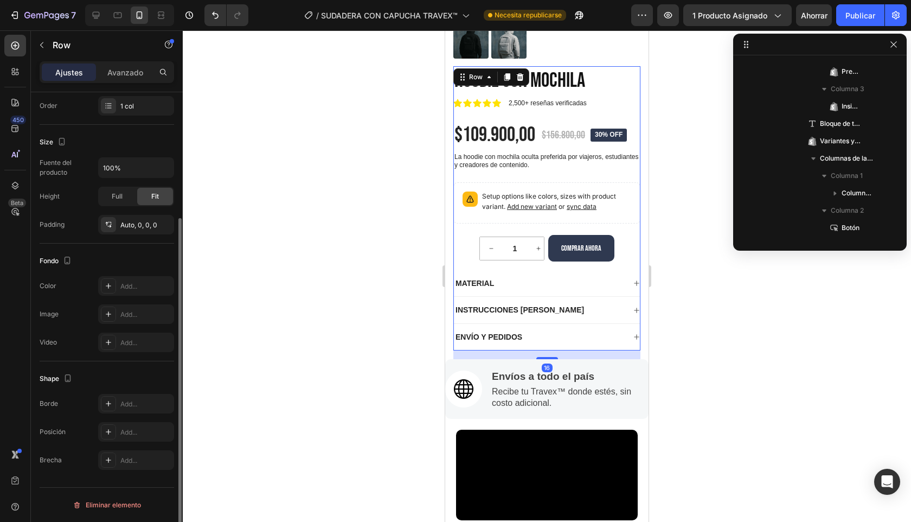
scroll to position [0, 0]
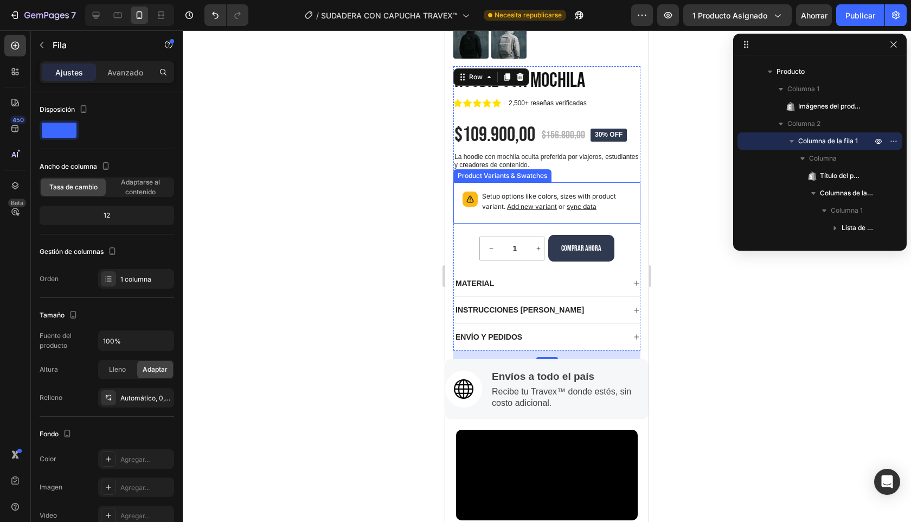
click at [611, 199] on p "Setup options like colors, sizes with product variant. Add new variant or sync …" at bounding box center [556, 201] width 149 height 21
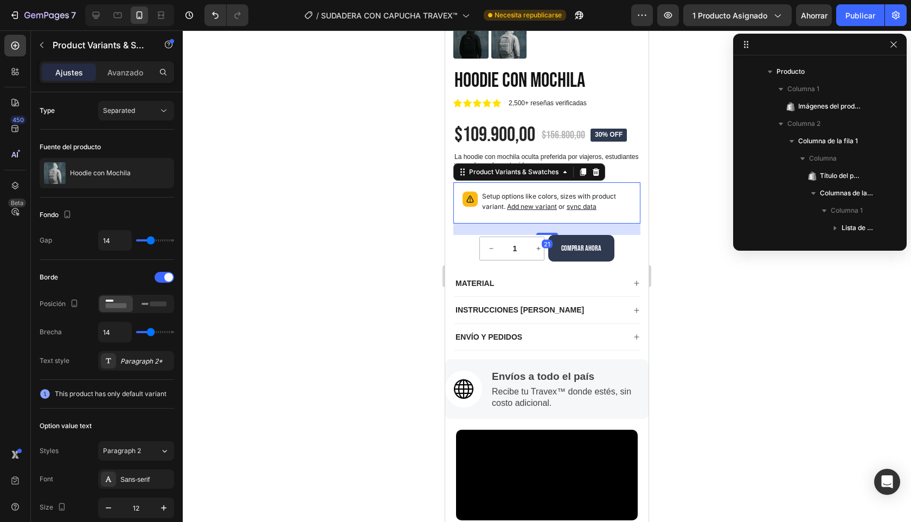
scroll to position [344, 0]
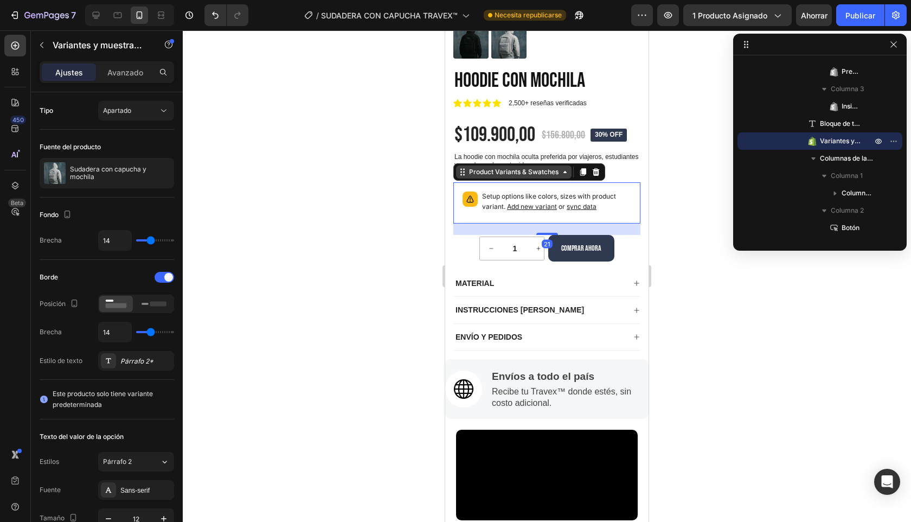
click at [562, 175] on icon at bounding box center [565, 172] width 9 height 9
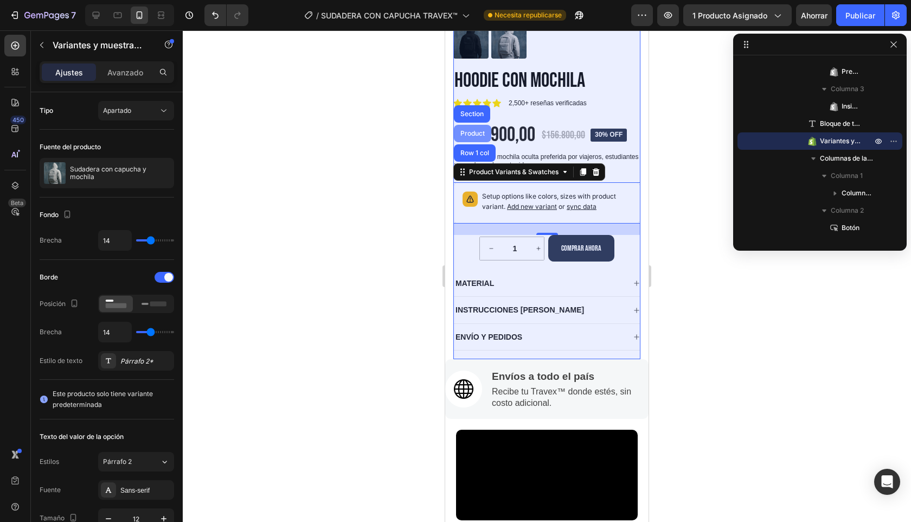
click at [478, 135] on div "Product" at bounding box center [472, 133] width 29 height 7
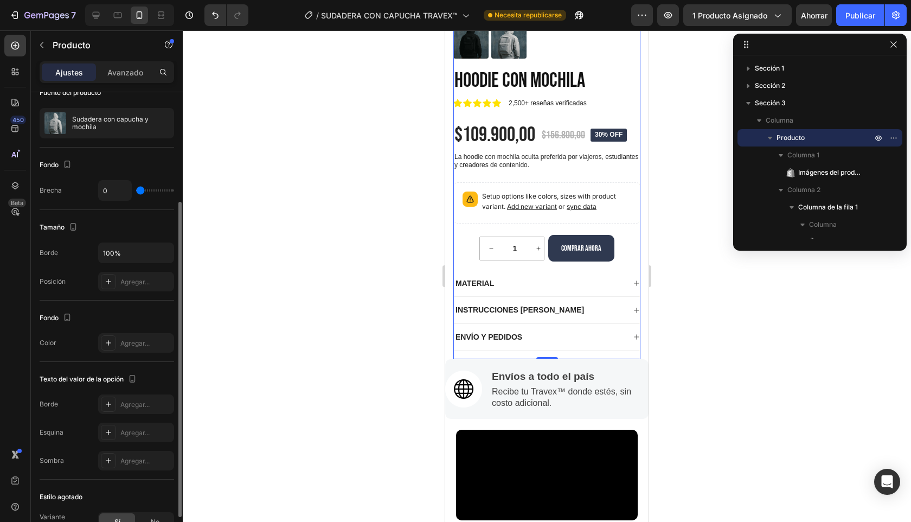
scroll to position [138, 0]
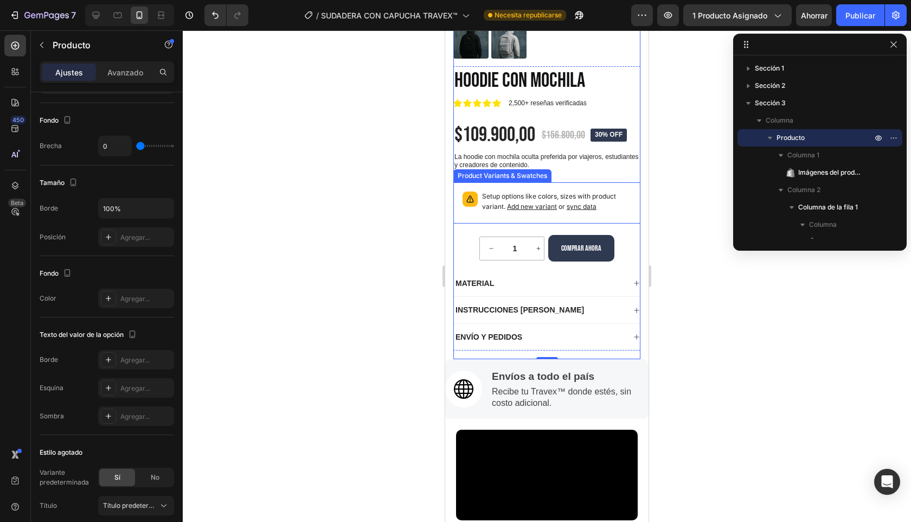
click at [592, 202] on p "Setup options like colors, sizes with product variant. Add new variant or sync …" at bounding box center [556, 201] width 149 height 21
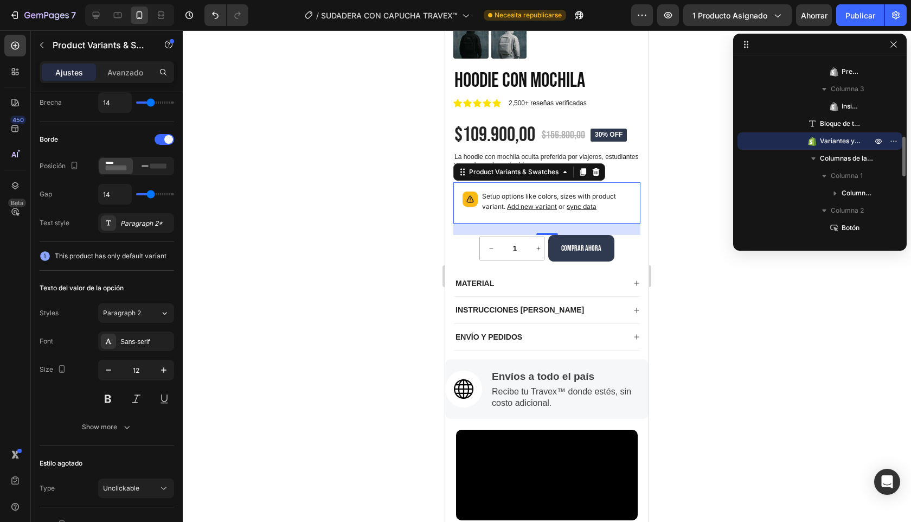
scroll to position [0, 0]
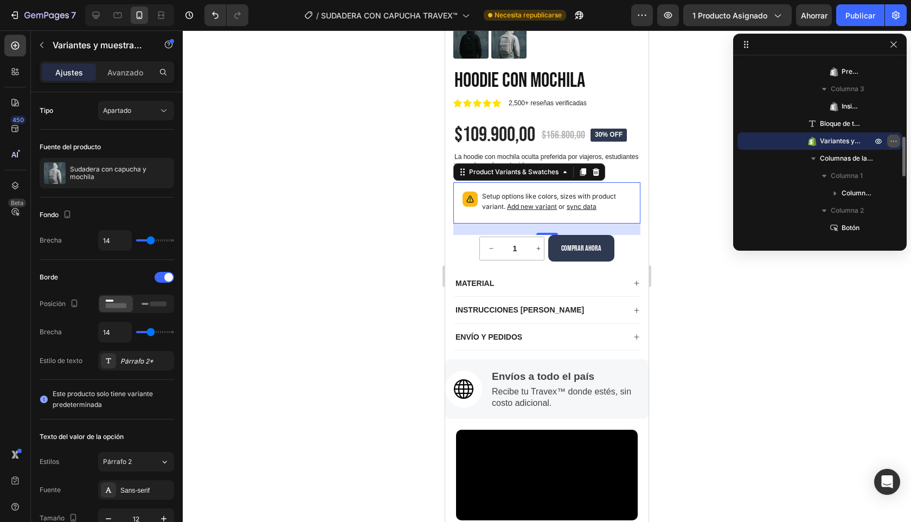
click at [895, 143] on icon "button" at bounding box center [894, 141] width 9 height 9
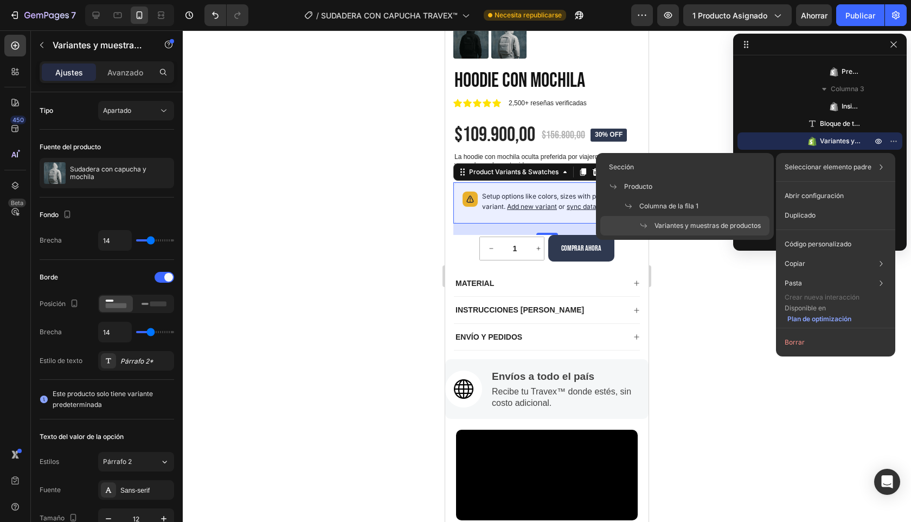
click at [745, 222] on font "Variantes y muestras de productos" at bounding box center [708, 225] width 106 height 8
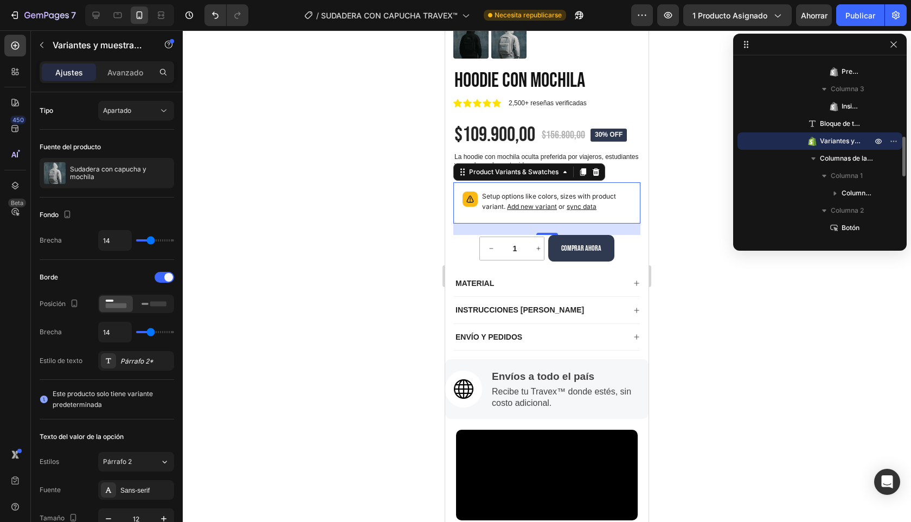
click at [851, 143] on font "Variantes y muestras de productos" at bounding box center [873, 141] width 107 height 8
click at [894, 143] on icon "button" at bounding box center [894, 141] width 9 height 9
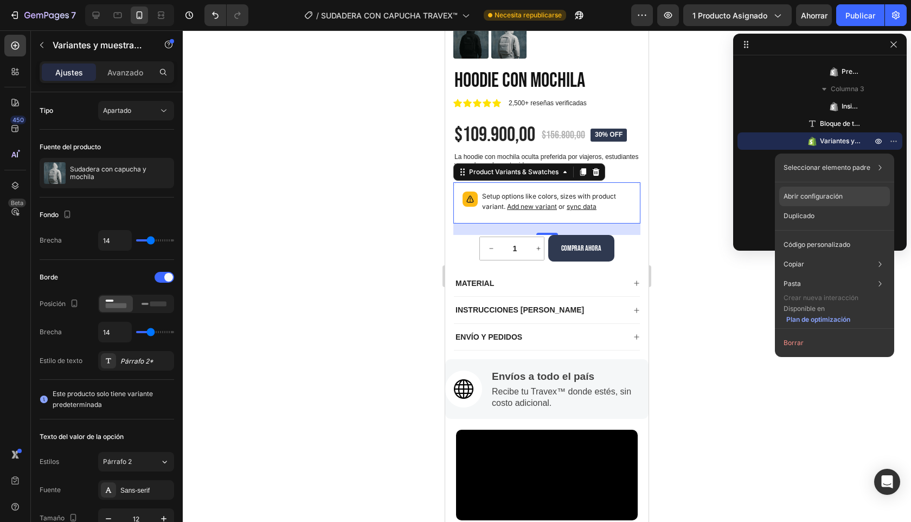
click at [826, 200] on font "Abrir configuración" at bounding box center [813, 196] width 59 height 8
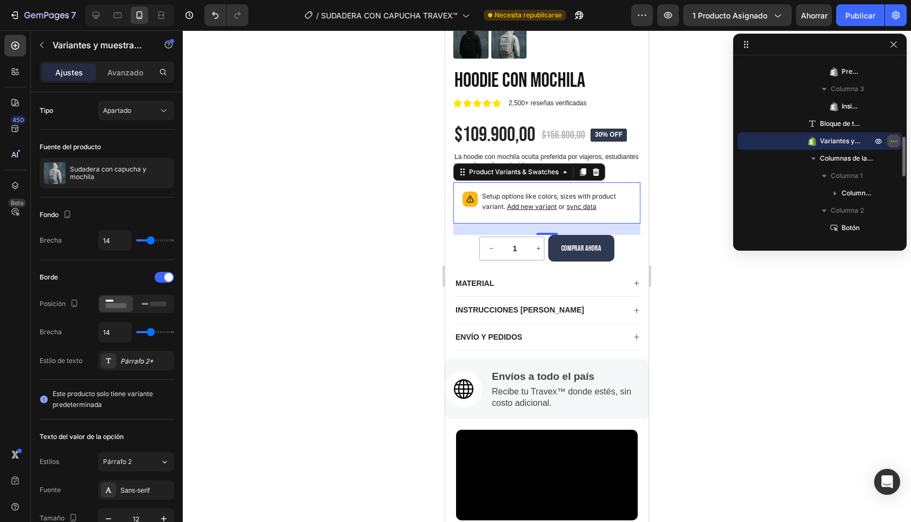
click at [892, 146] on button "button" at bounding box center [893, 141] width 13 height 13
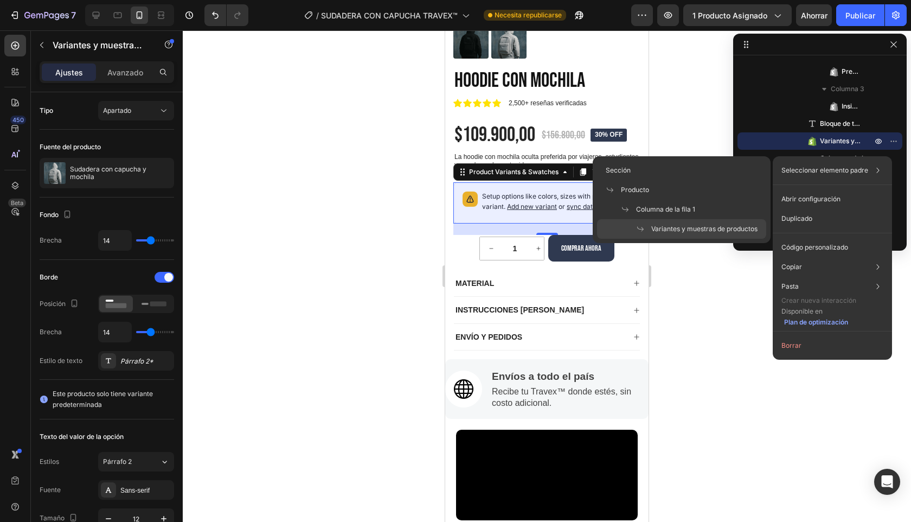
click at [693, 231] on font "Variantes y muestras de productos" at bounding box center [704, 229] width 106 height 8
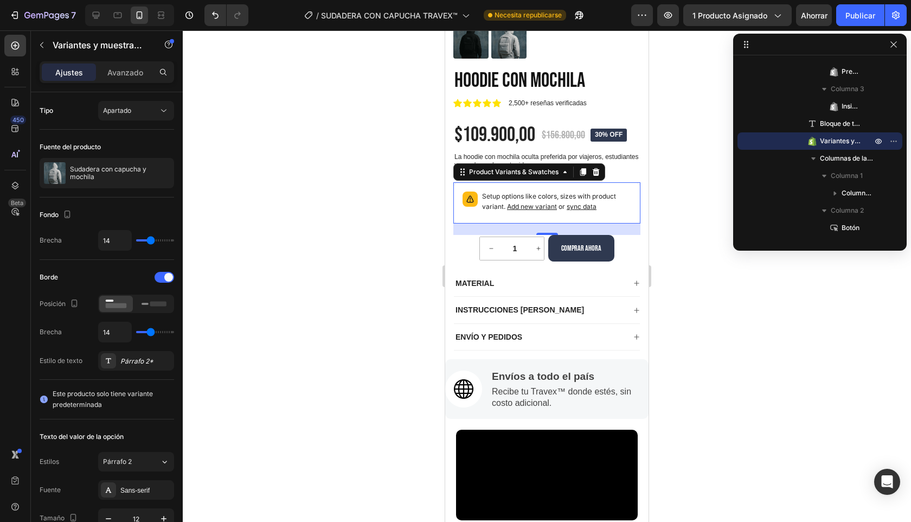
click at [467, 197] on icon at bounding box center [470, 199] width 11 height 11
click at [486, 176] on div "Product Variants & Swatches" at bounding box center [514, 172] width 94 height 10
click at [585, 206] on span "sync data" at bounding box center [582, 206] width 30 height 8
click at [540, 206] on span "Add new variant" at bounding box center [532, 206] width 50 height 8
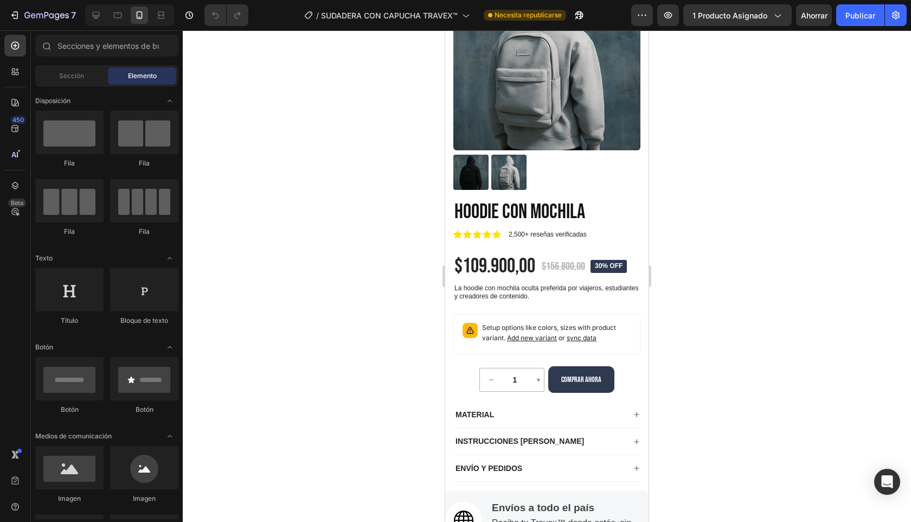
scroll to position [1127, 0]
click at [543, 328] on p "Setup options like colors, sizes with product variant. Add new variant or sync …" at bounding box center [556, 332] width 149 height 21
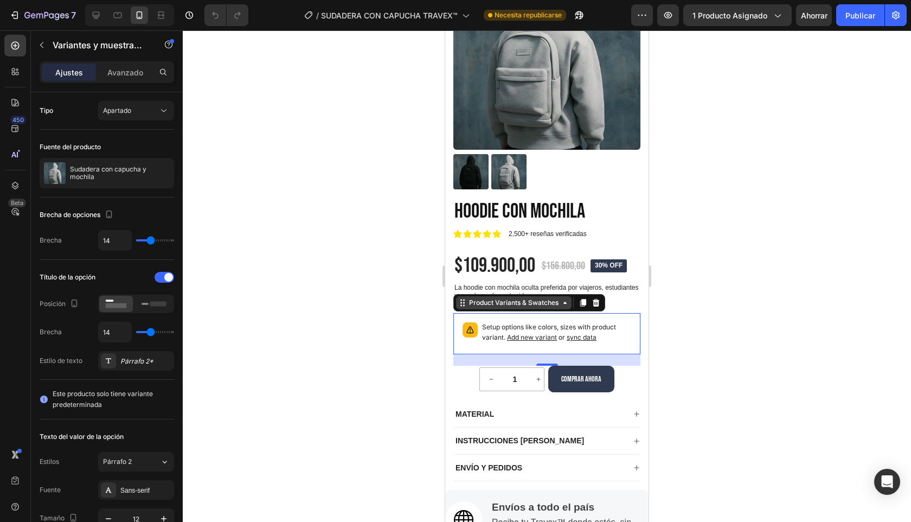
click at [563, 307] on div "Product Variants & Swatches" at bounding box center [514, 302] width 116 height 13
click at [600, 327] on p "Setup options like colors, sizes with product variant. Add new variant or sync …" at bounding box center [556, 332] width 149 height 21
click at [608, 332] on p "Setup options like colors, sizes with product variant. Add new variant or sync …" at bounding box center [556, 332] width 149 height 21
click at [575, 337] on span "sync data" at bounding box center [582, 337] width 30 height 8
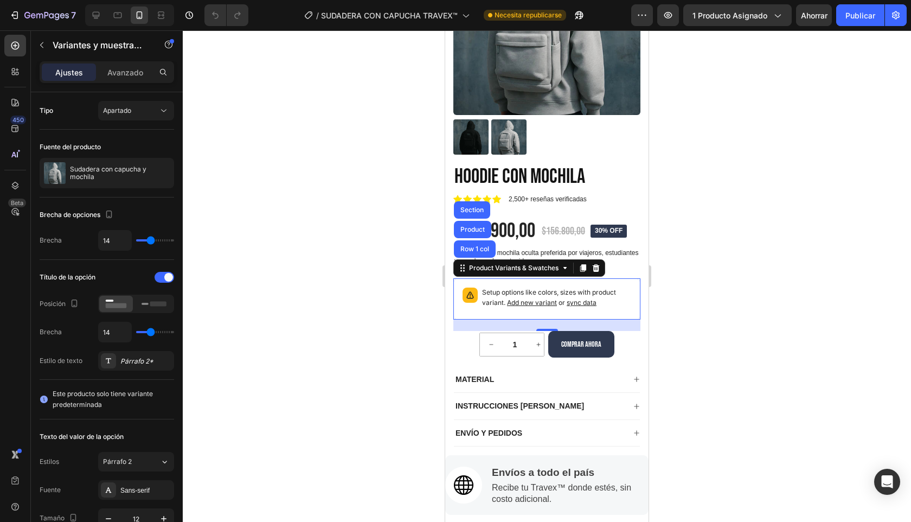
scroll to position [1186, 0]
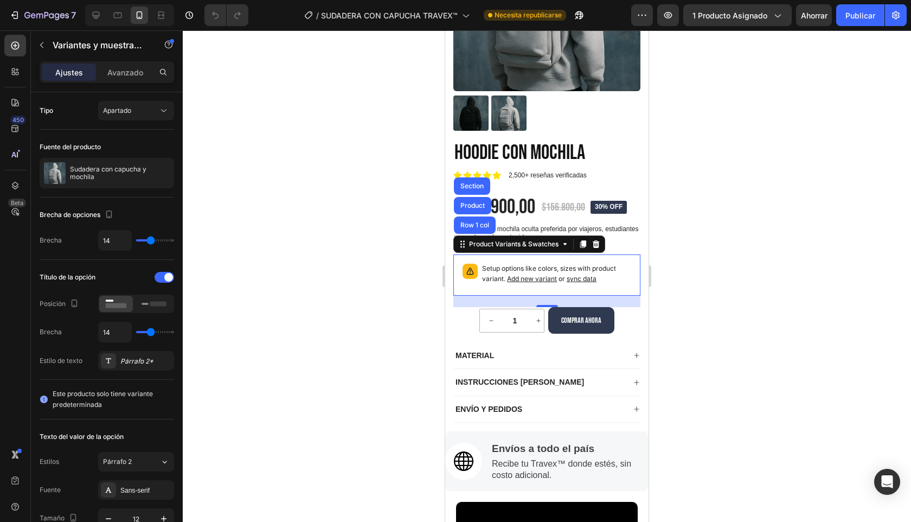
click at [584, 274] on span "sync data" at bounding box center [582, 278] width 30 height 8
click at [540, 277] on span "Add new variant" at bounding box center [532, 278] width 50 height 8
click at [629, 279] on p "Setup options like colors, sizes with product variant. Add new variant or sync …" at bounding box center [556, 274] width 149 height 21
click at [865, 15] on font "Publicar" at bounding box center [861, 15] width 30 height 9
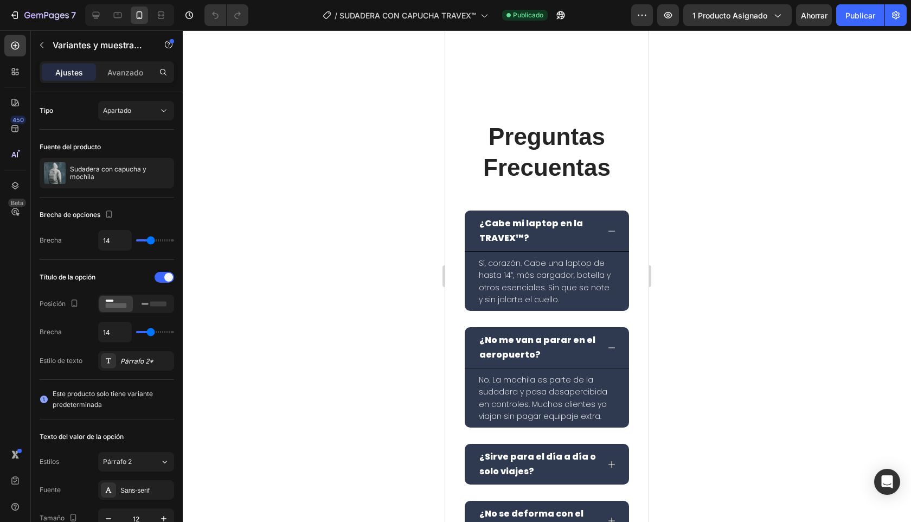
scroll to position [2728, 0]
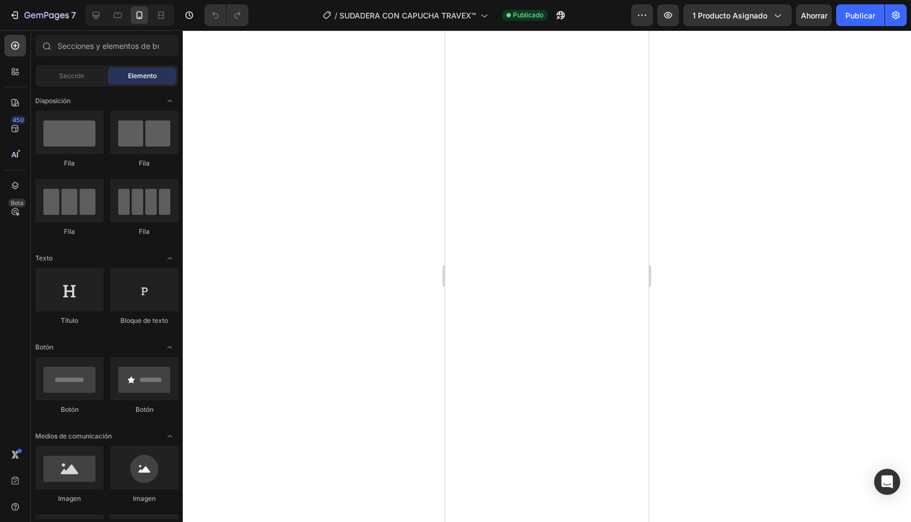
scroll to position [1220, 0]
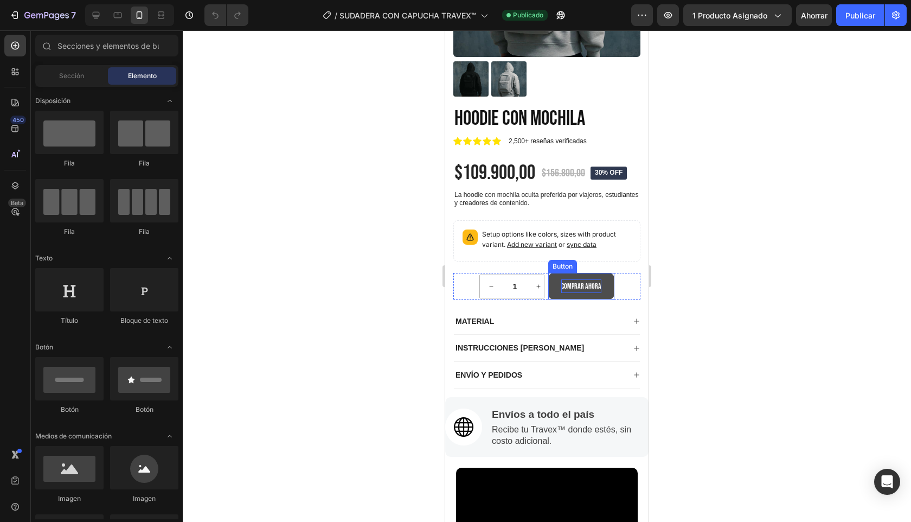
click at [591, 285] on p "comprar ahora" at bounding box center [581, 286] width 40 height 14
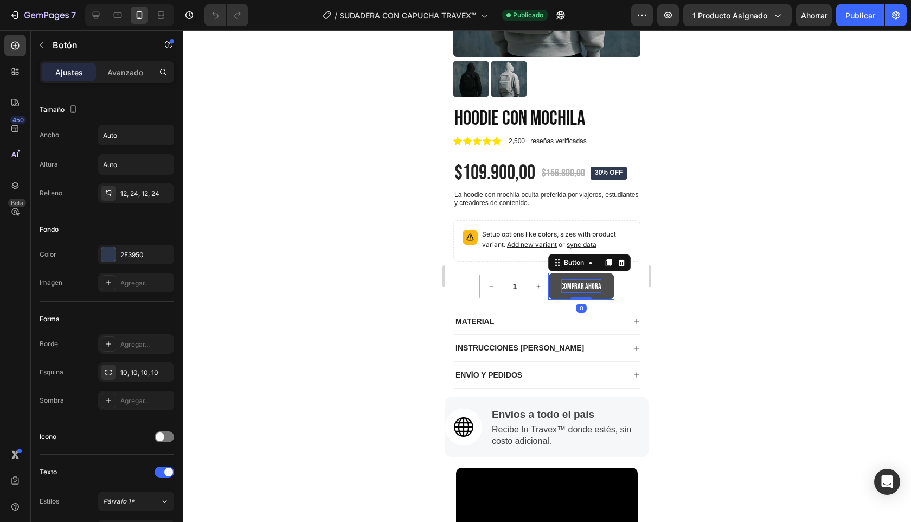
click at [591, 285] on p "comprar ahora" at bounding box center [581, 286] width 40 height 14
click at [571, 280] on p "comprar ahora" at bounding box center [581, 286] width 40 height 14
click at [578, 288] on p "comprar ahora" at bounding box center [581, 286] width 40 height 14
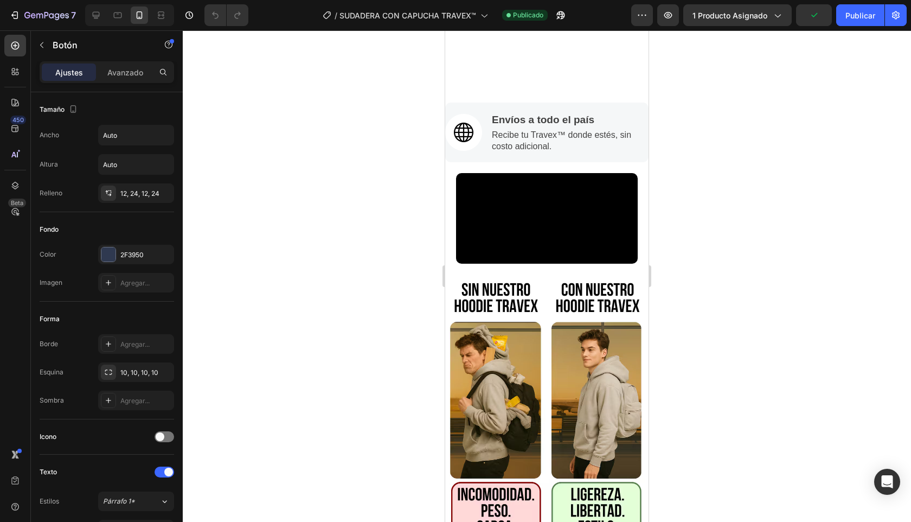
scroll to position [1603, 0]
